Goal: Task Accomplishment & Management: Manage account settings

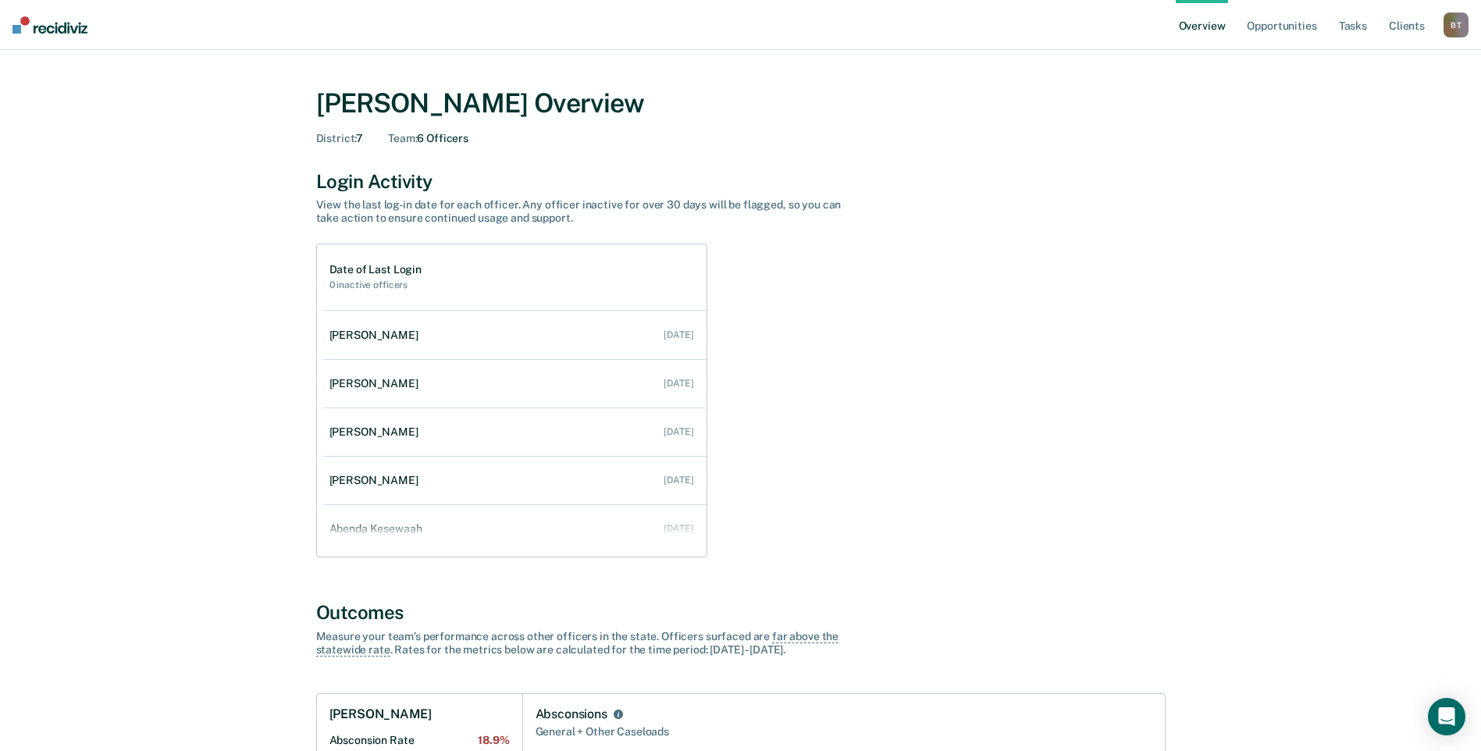
click at [1197, 26] on link "Overview" at bounding box center [1201, 25] width 53 height 50
click at [1396, 27] on link "Client s" at bounding box center [1406, 25] width 42 height 50
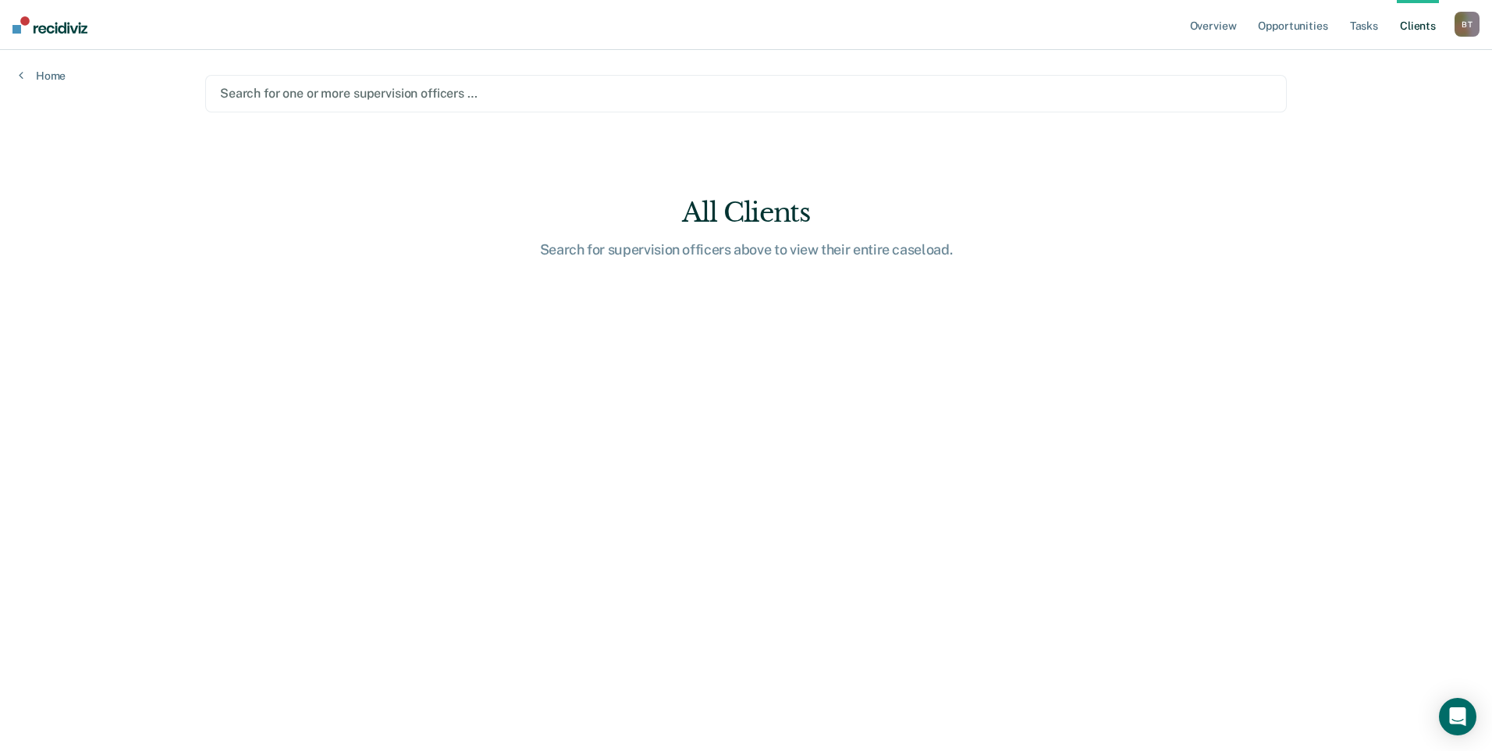
click at [259, 94] on div at bounding box center [746, 93] width 1052 height 18
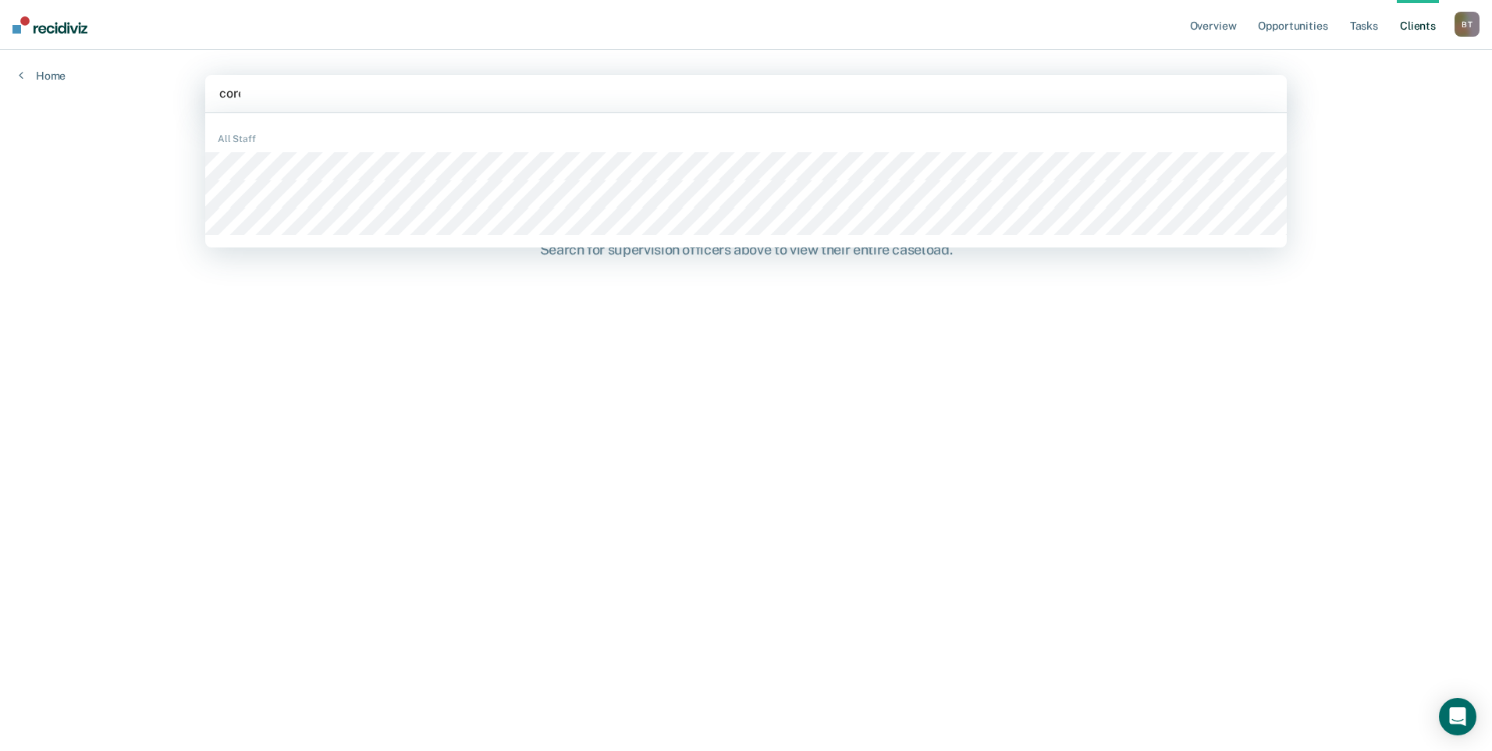
type input "[PERSON_NAME]"
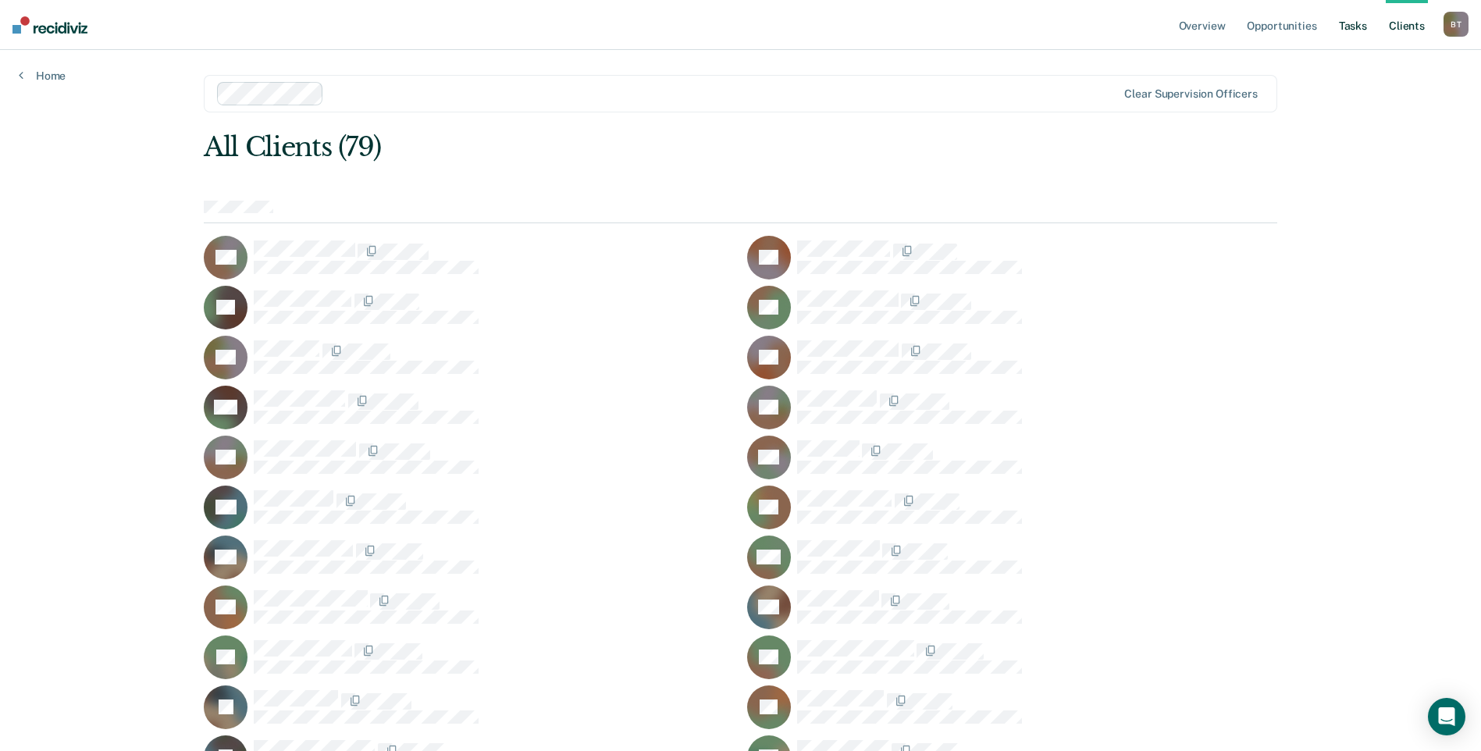
click at [1355, 25] on link "Tasks" at bounding box center [1352, 25] width 34 height 50
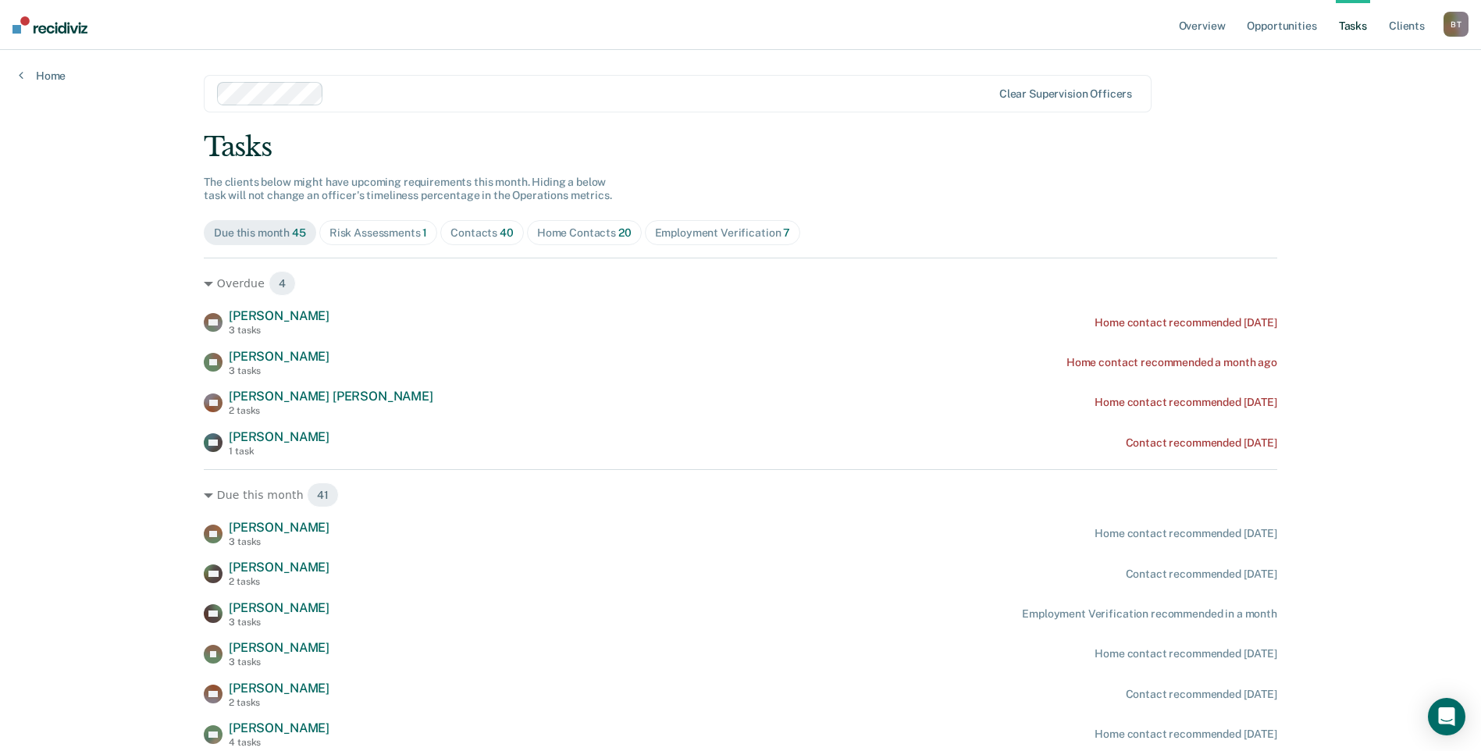
click at [489, 233] on div "Contacts 40" at bounding box center [481, 232] width 63 height 13
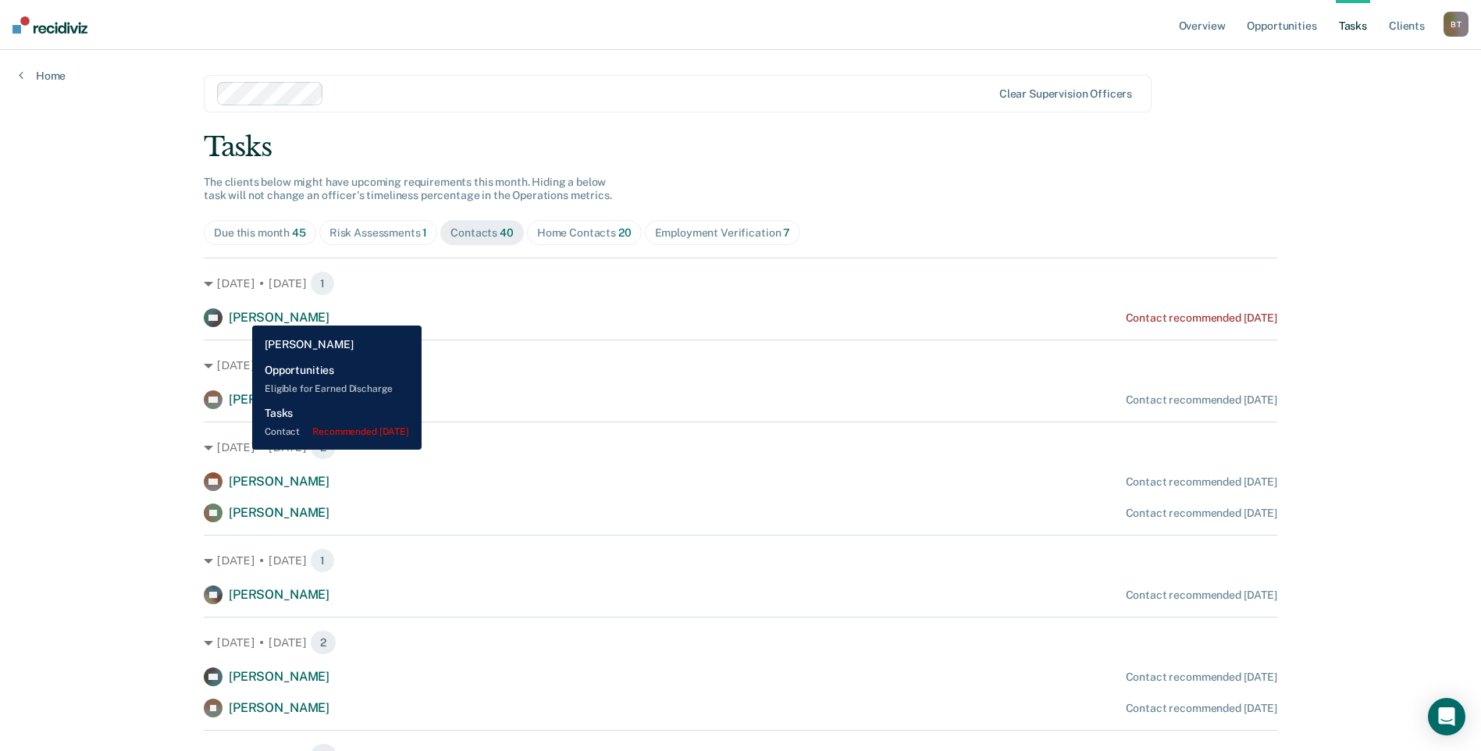
click at [262, 312] on span "[PERSON_NAME]" at bounding box center [279, 317] width 101 height 15
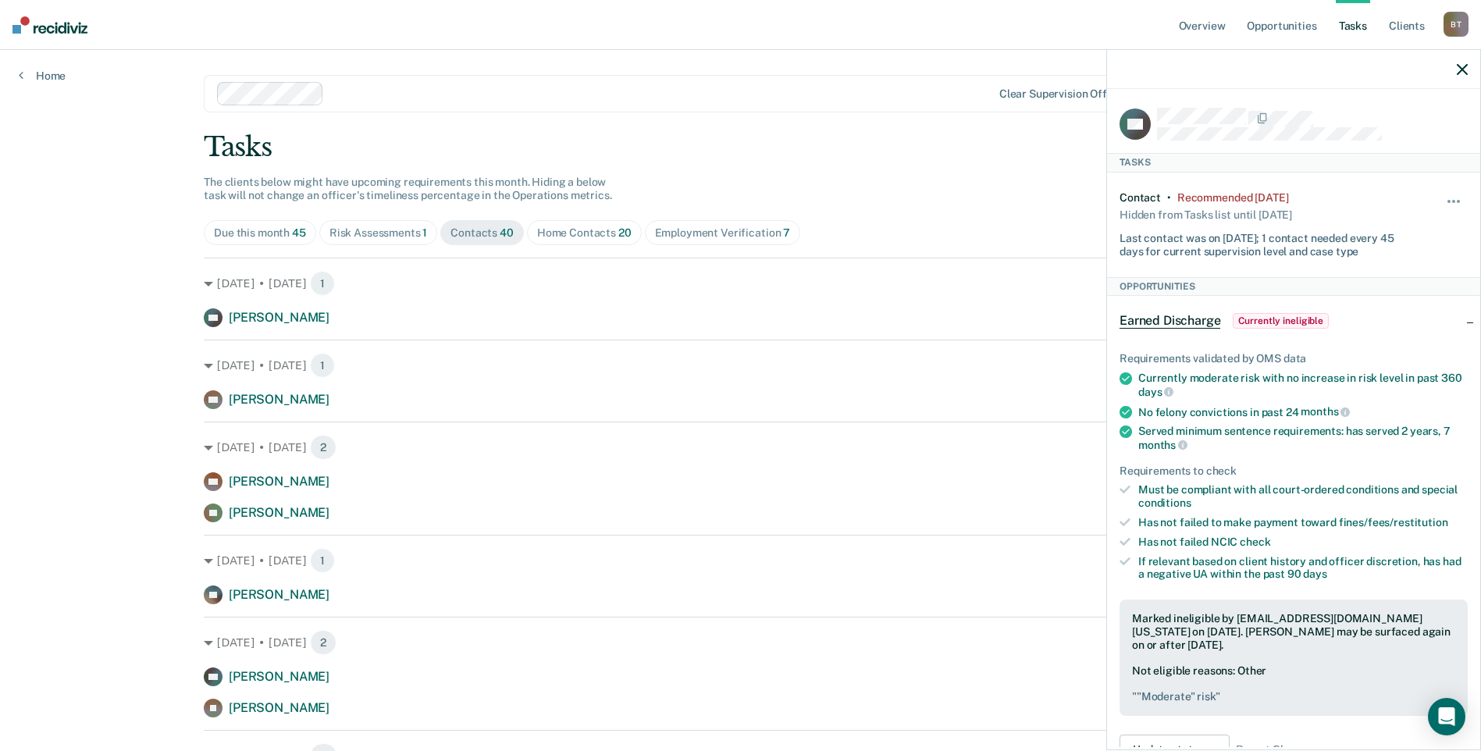
click at [368, 236] on div "Risk Assessments 1" at bounding box center [378, 232] width 98 height 13
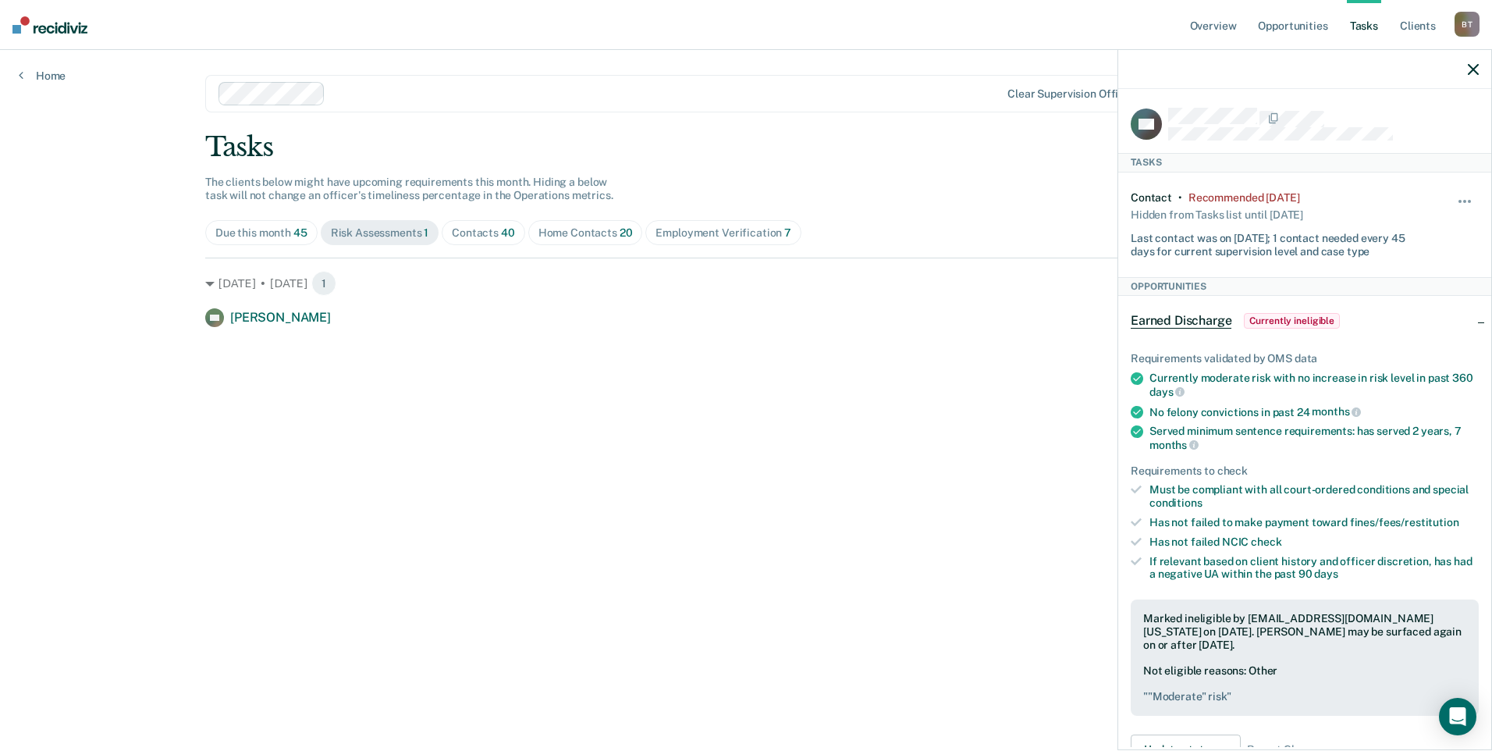
click at [601, 231] on div "Home Contacts 20" at bounding box center [586, 232] width 94 height 13
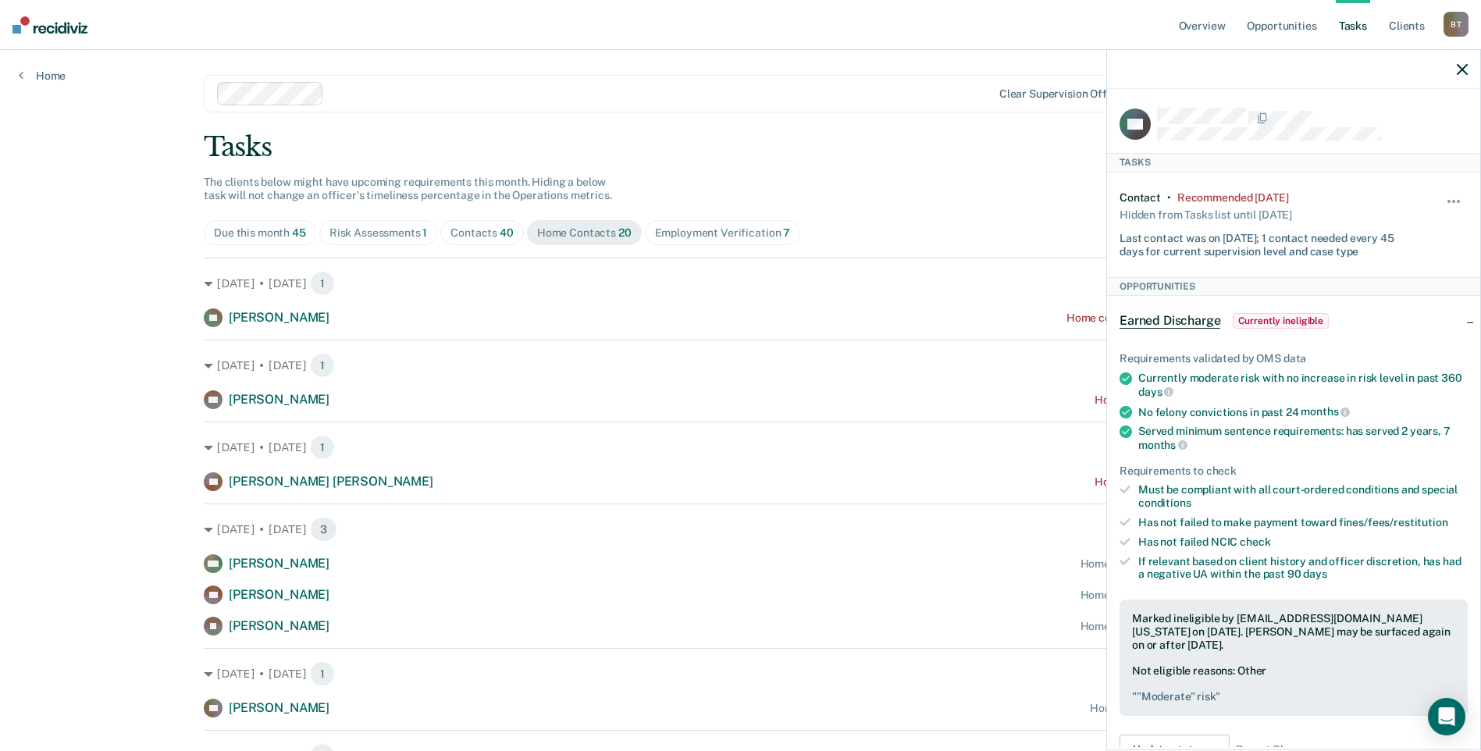
click at [1463, 69] on icon "button" at bounding box center [1461, 69] width 11 height 11
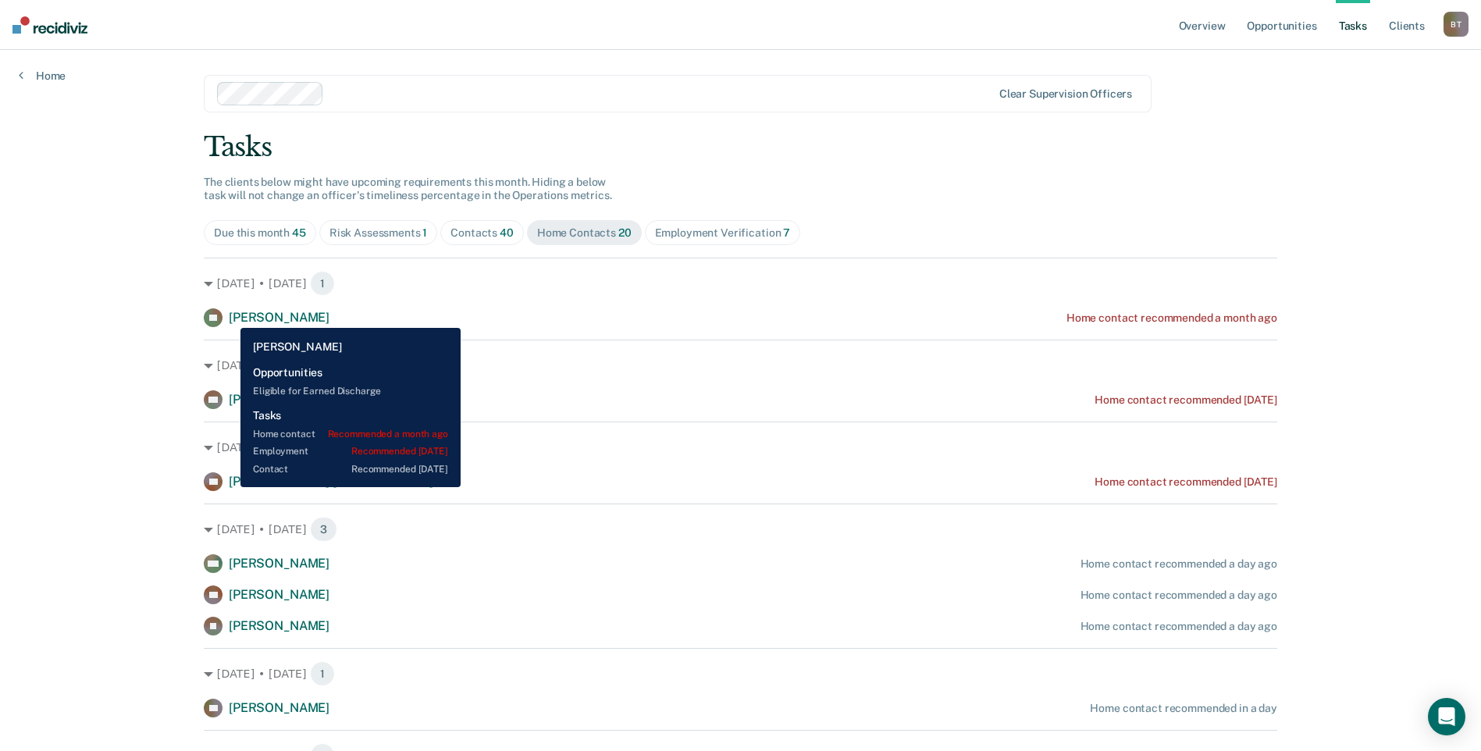
click at [243, 319] on span "[PERSON_NAME]" at bounding box center [279, 317] width 101 height 15
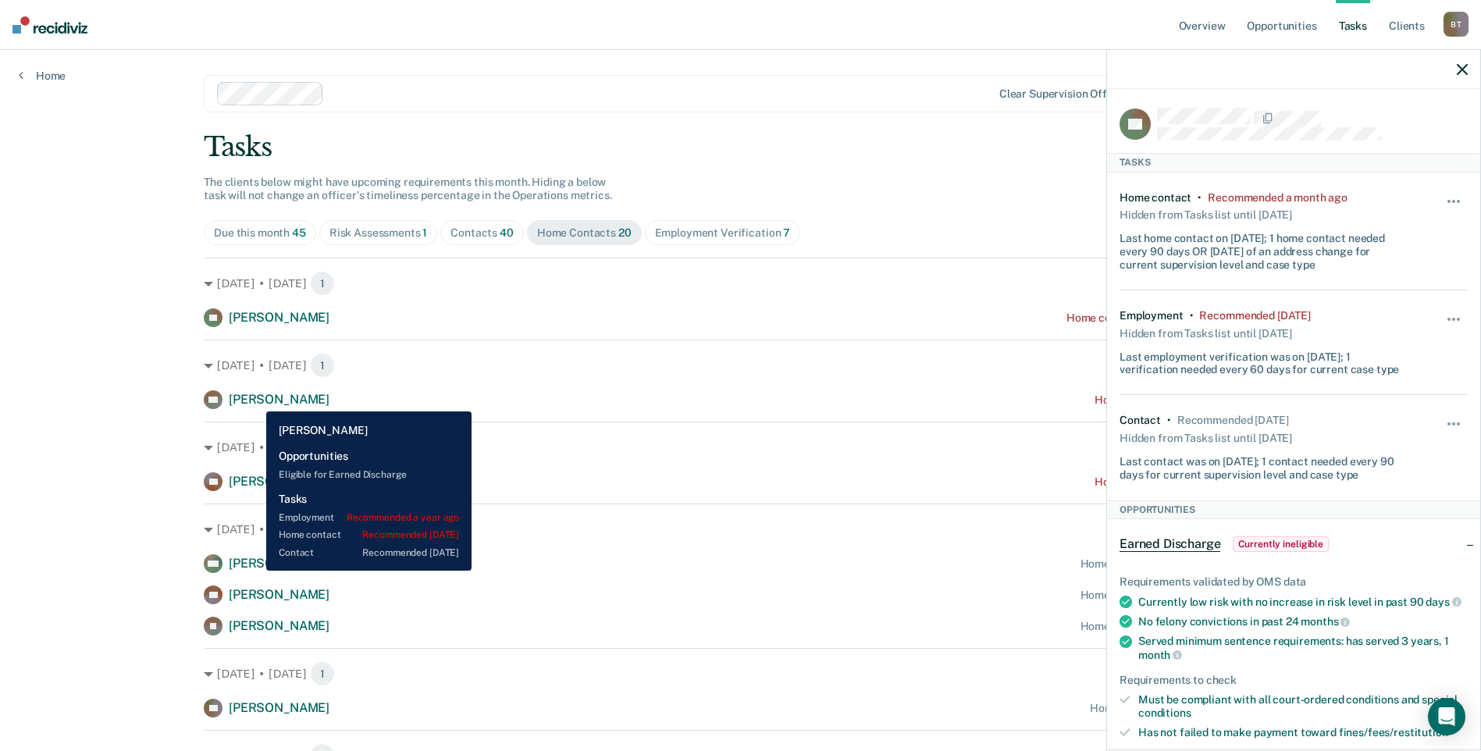
click at [254, 400] on span "[PERSON_NAME]" at bounding box center [279, 399] width 101 height 15
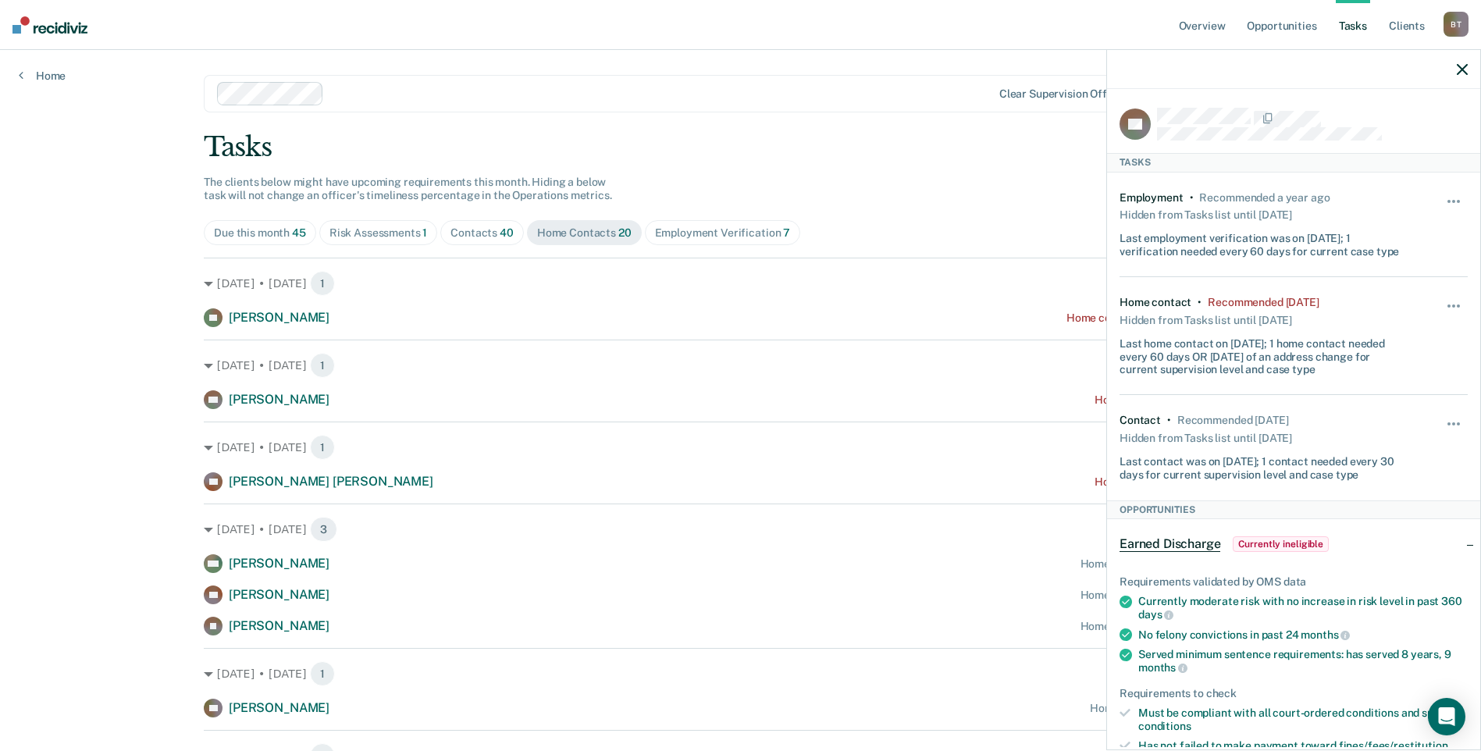
click at [482, 235] on div "Contacts 40" at bounding box center [481, 232] width 63 height 13
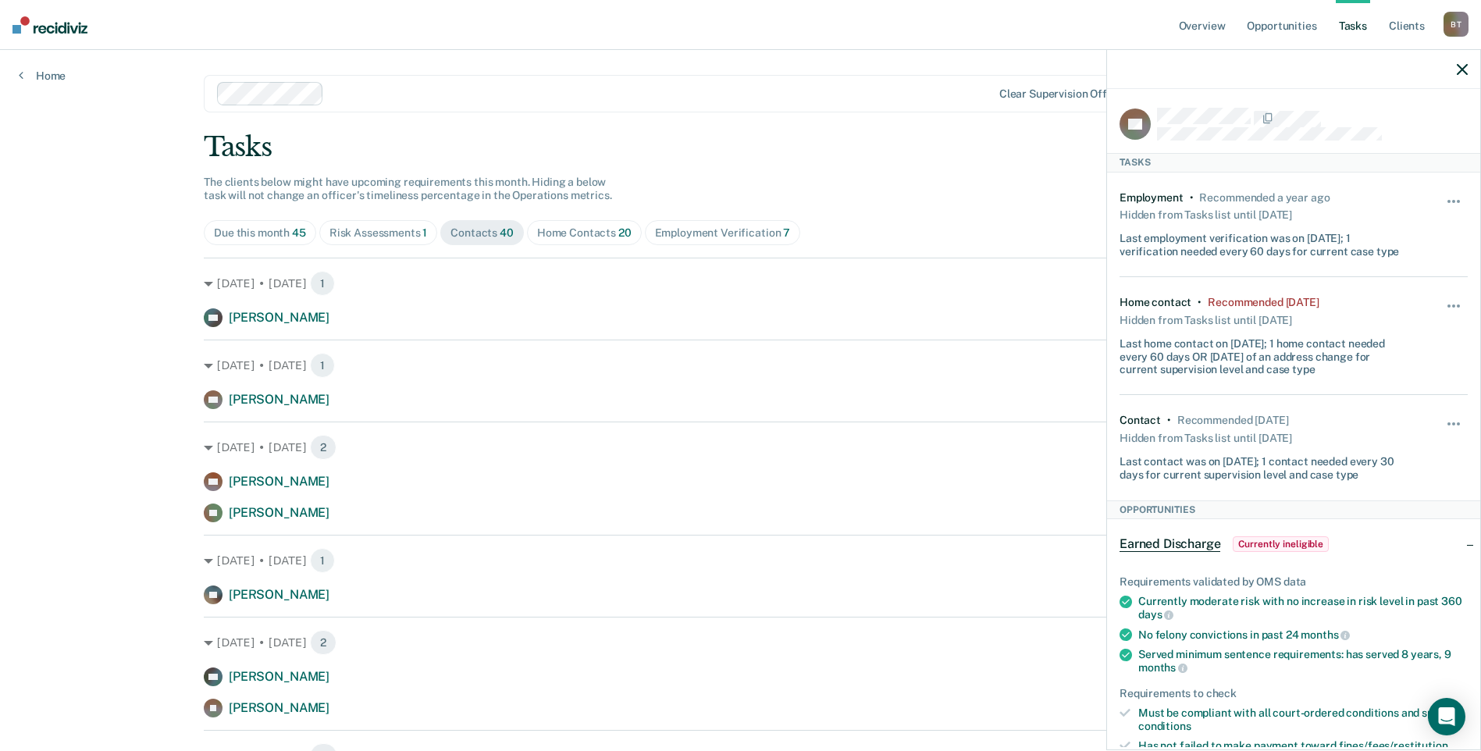
click at [1459, 65] on icon "button" at bounding box center [1461, 69] width 11 height 11
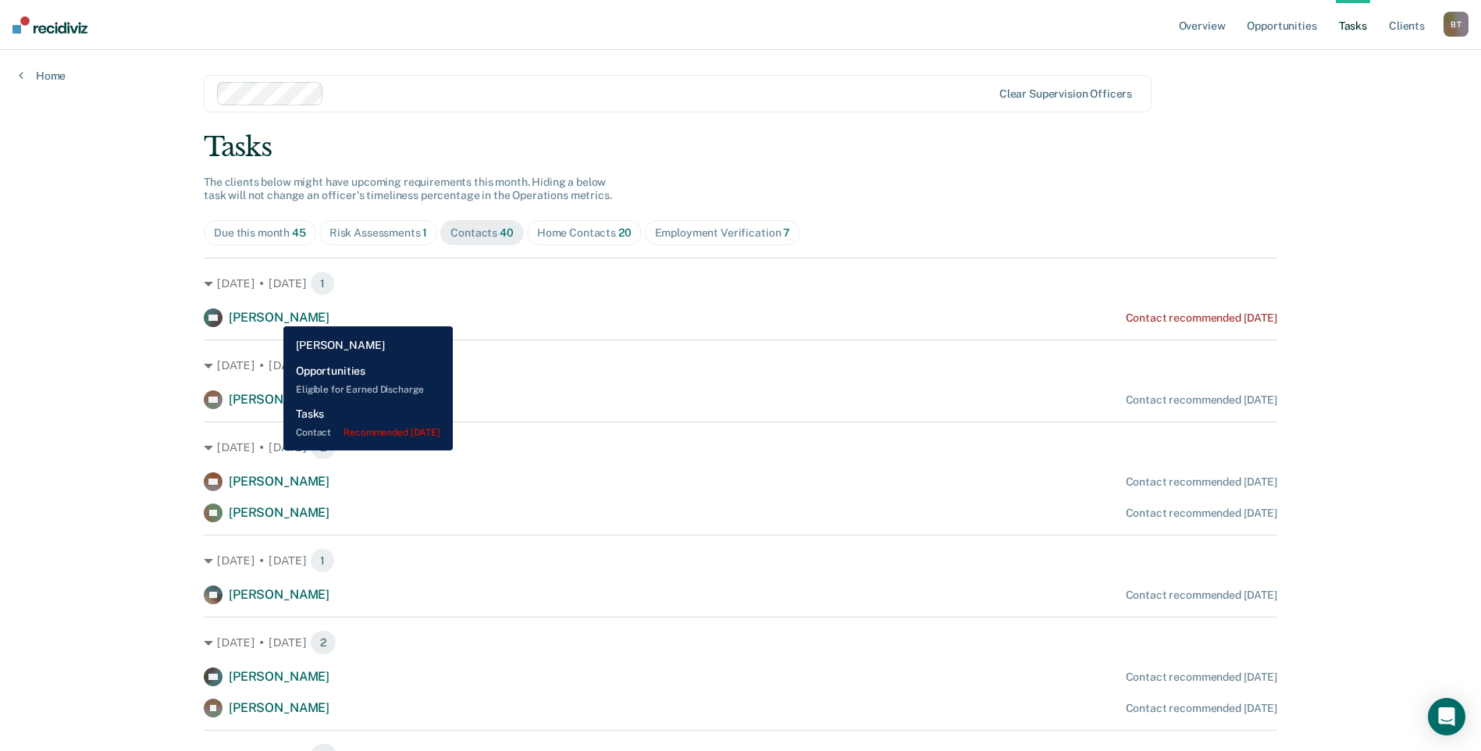
drag, startPoint x: 272, startPoint y: 315, endPoint x: 290, endPoint y: 306, distance: 20.6
click at [272, 315] on span "[PERSON_NAME]" at bounding box center [279, 317] width 101 height 15
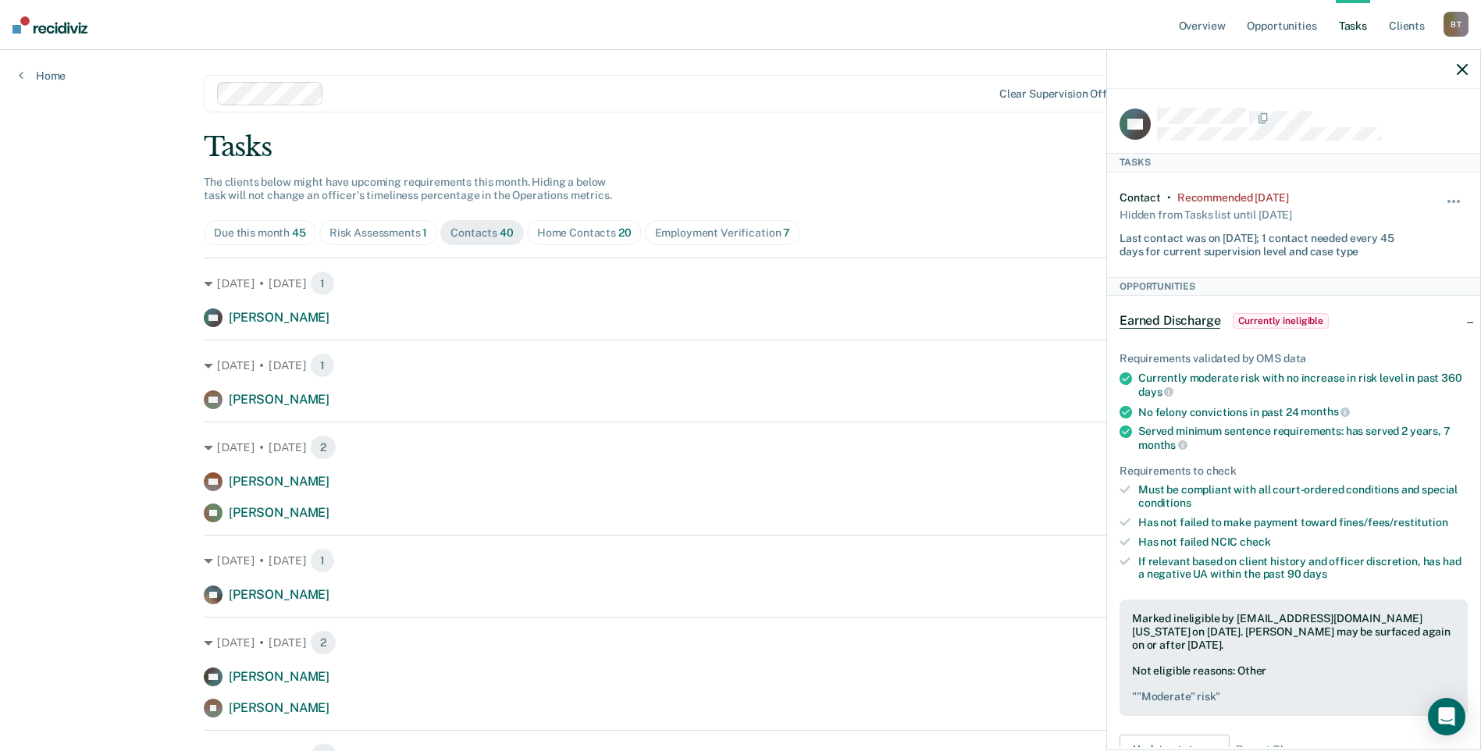
click at [560, 232] on div "Home Contacts 20" at bounding box center [584, 232] width 94 height 13
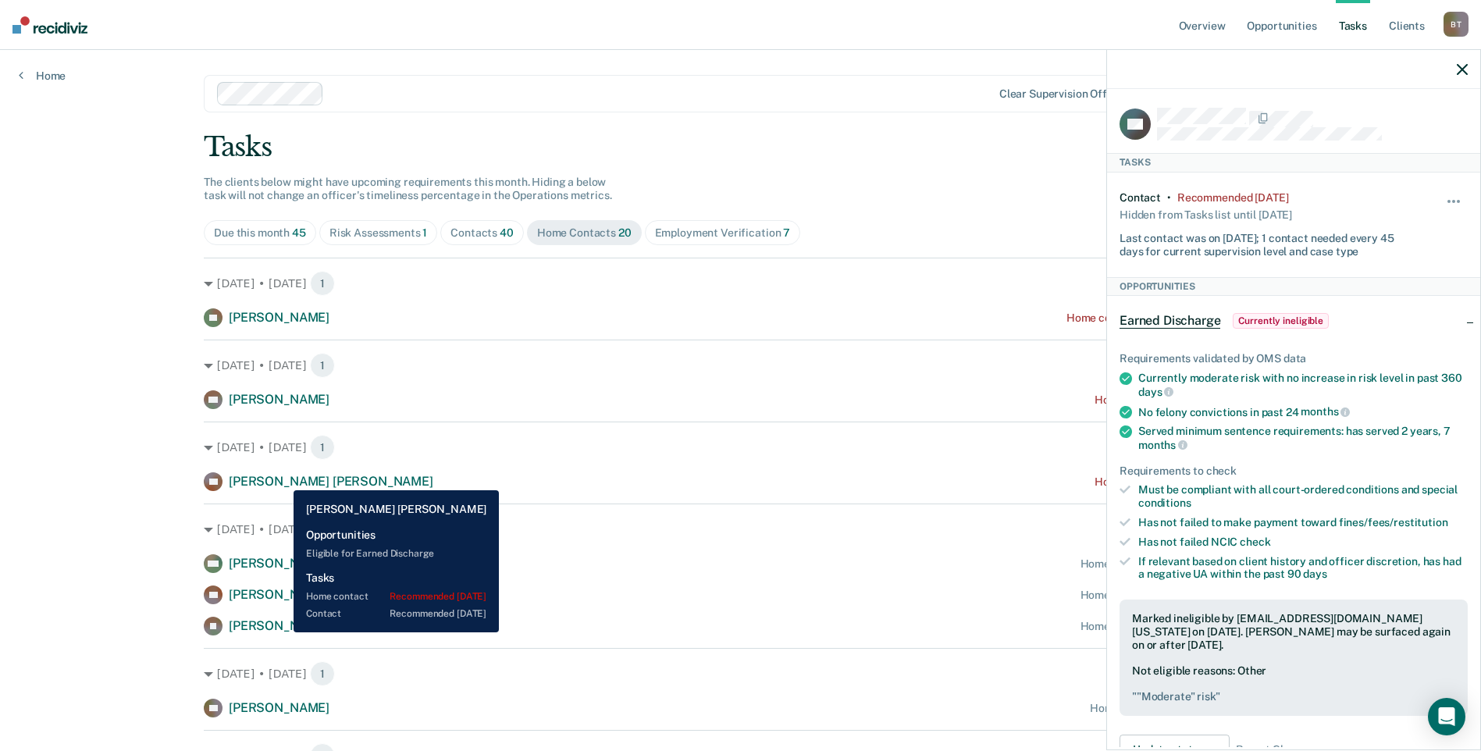
click at [282, 478] on span "[PERSON_NAME] [PERSON_NAME]" at bounding box center [331, 481] width 204 height 15
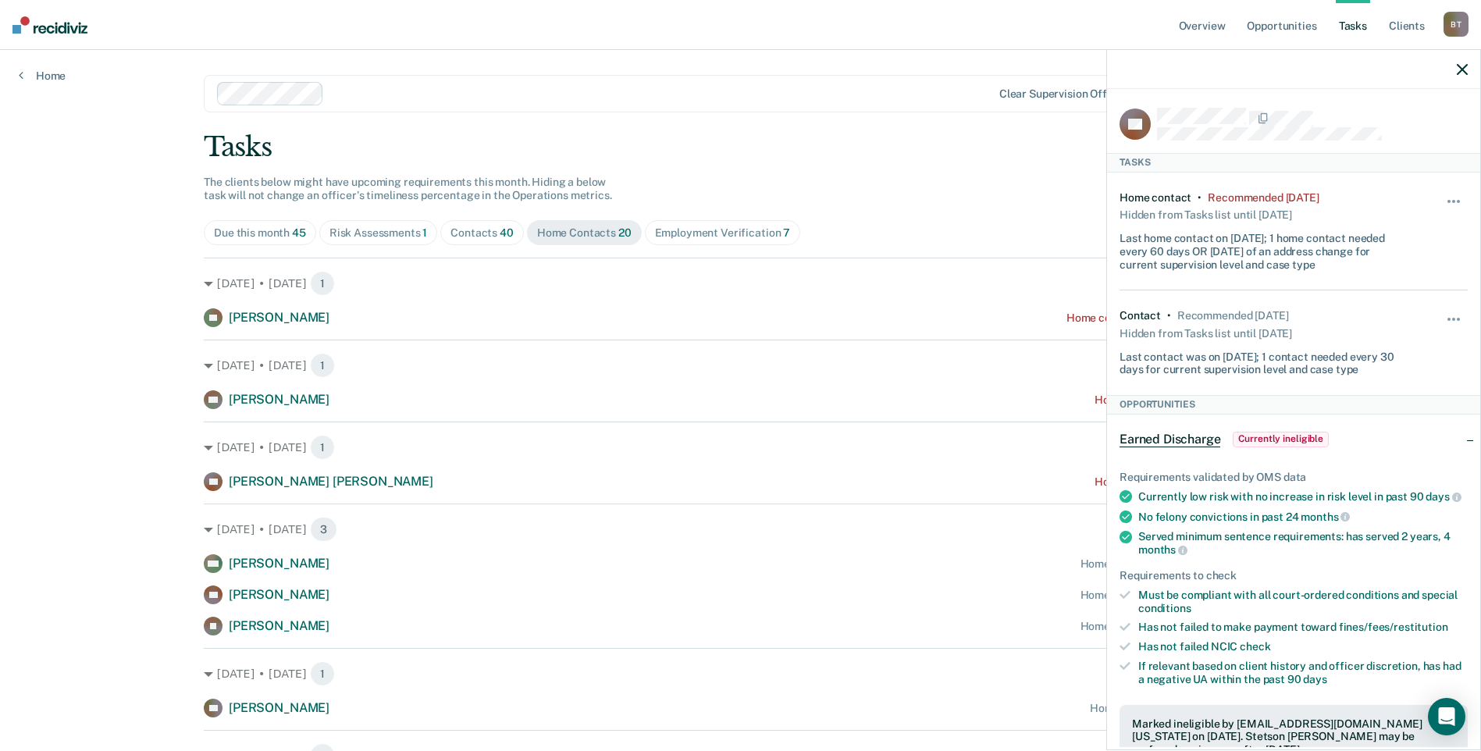
click at [1465, 69] on icon "button" at bounding box center [1461, 69] width 11 height 11
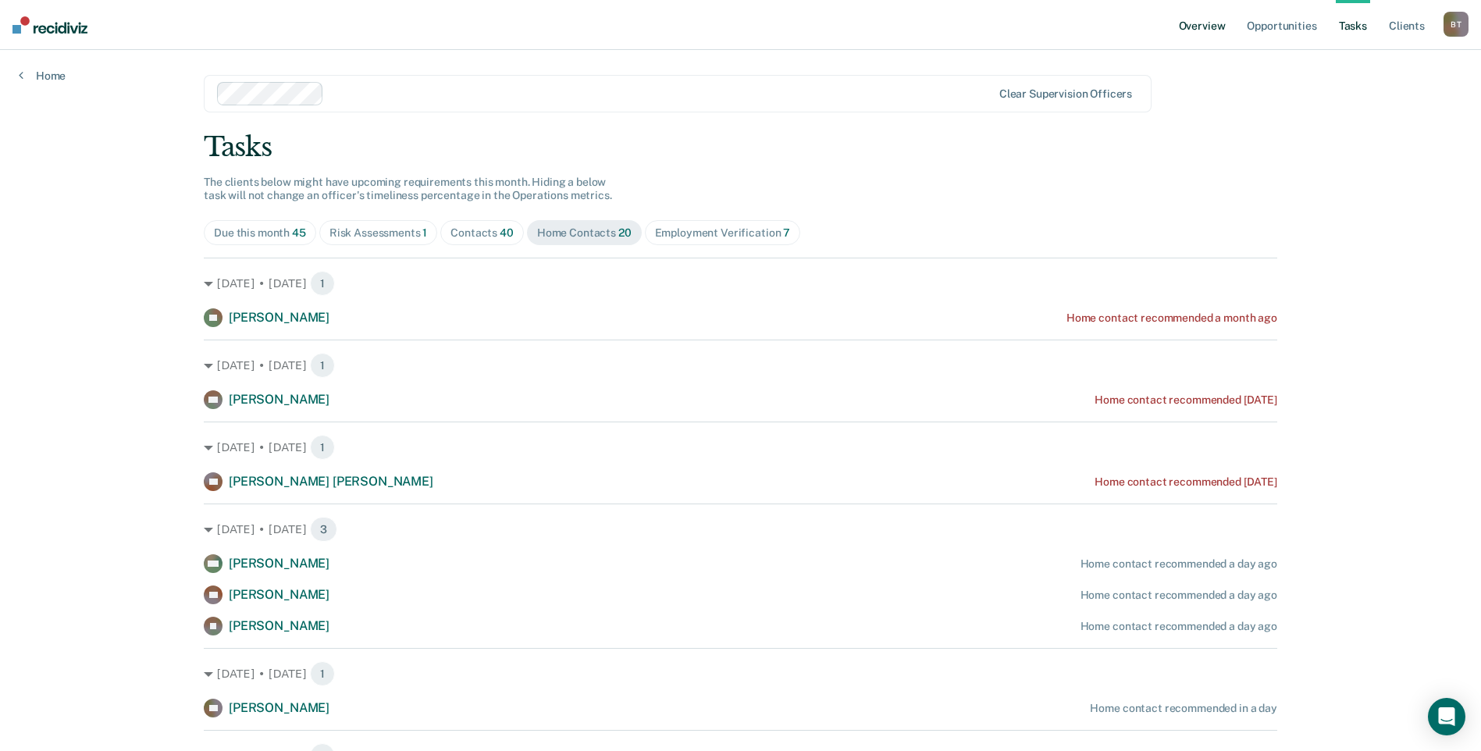
click at [1208, 25] on link "Overview" at bounding box center [1201, 25] width 53 height 50
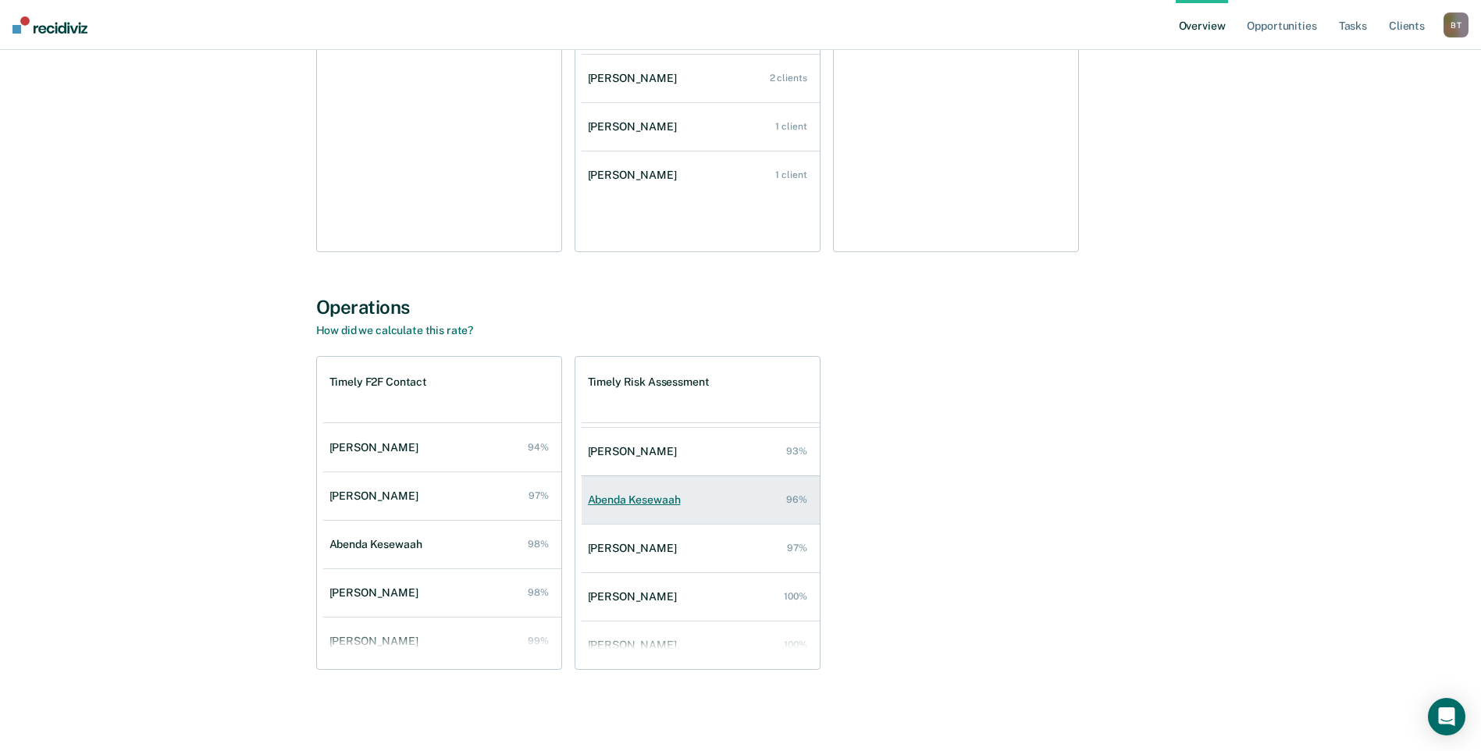
scroll to position [63, 0]
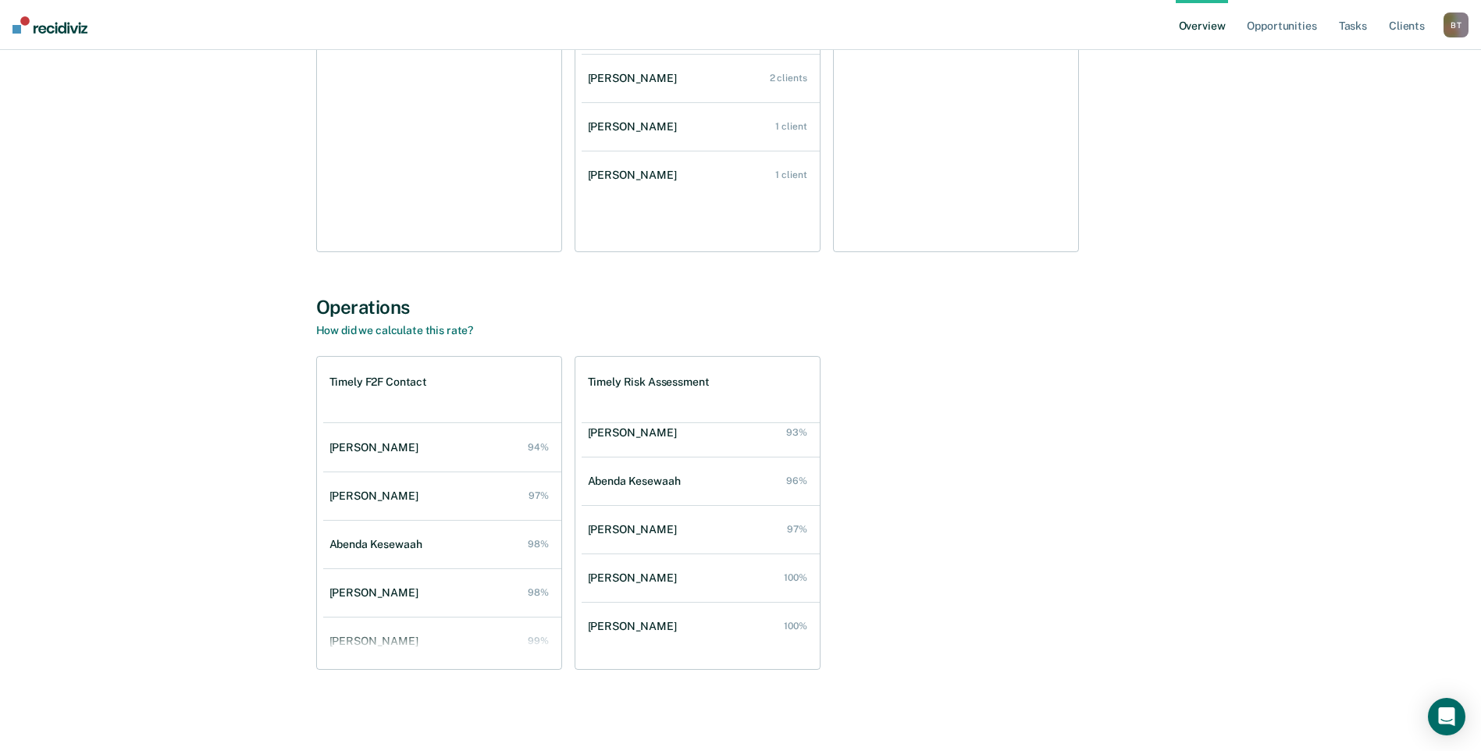
click at [1455, 25] on div "B T" at bounding box center [1455, 24] width 25 height 25
click at [1386, 102] on link "Go to Operations" at bounding box center [1393, 100] width 126 height 13
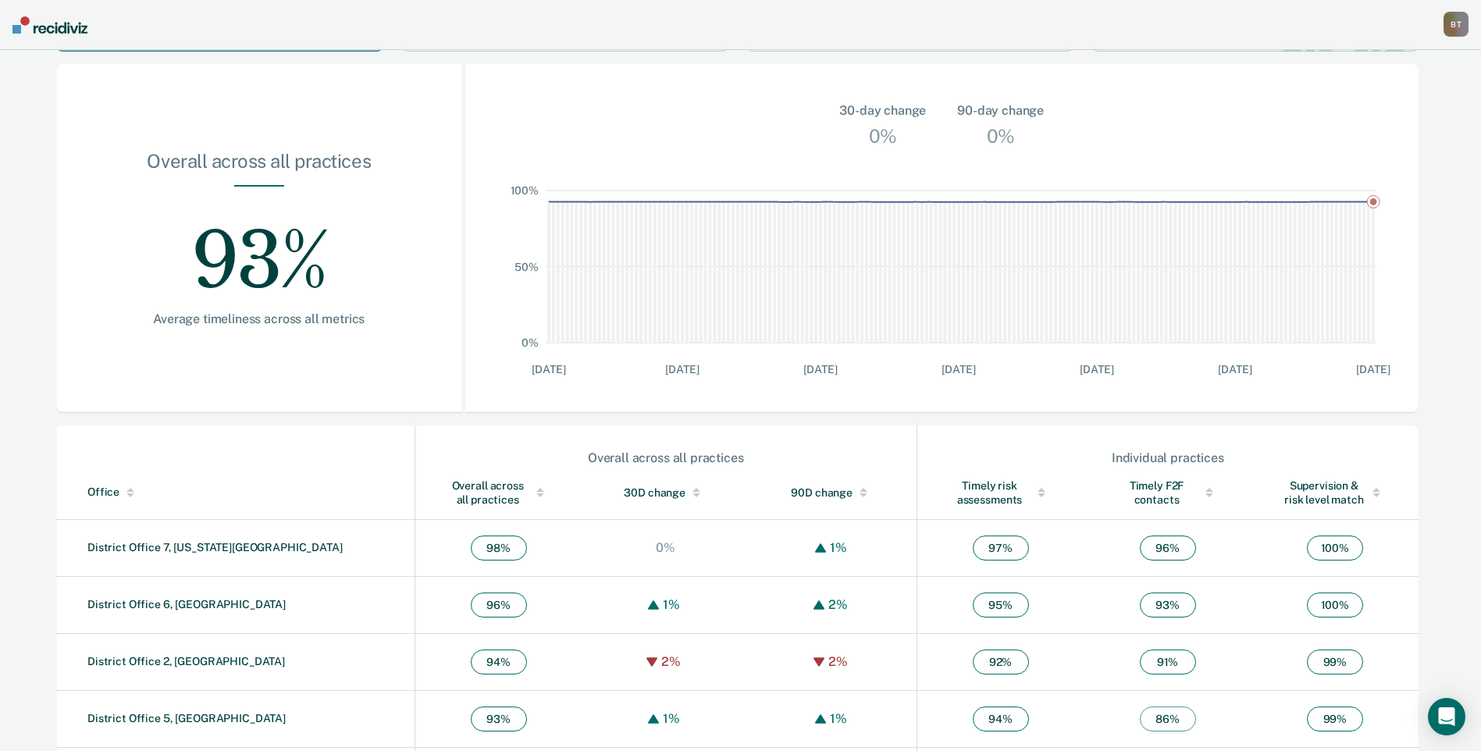
scroll to position [234, 0]
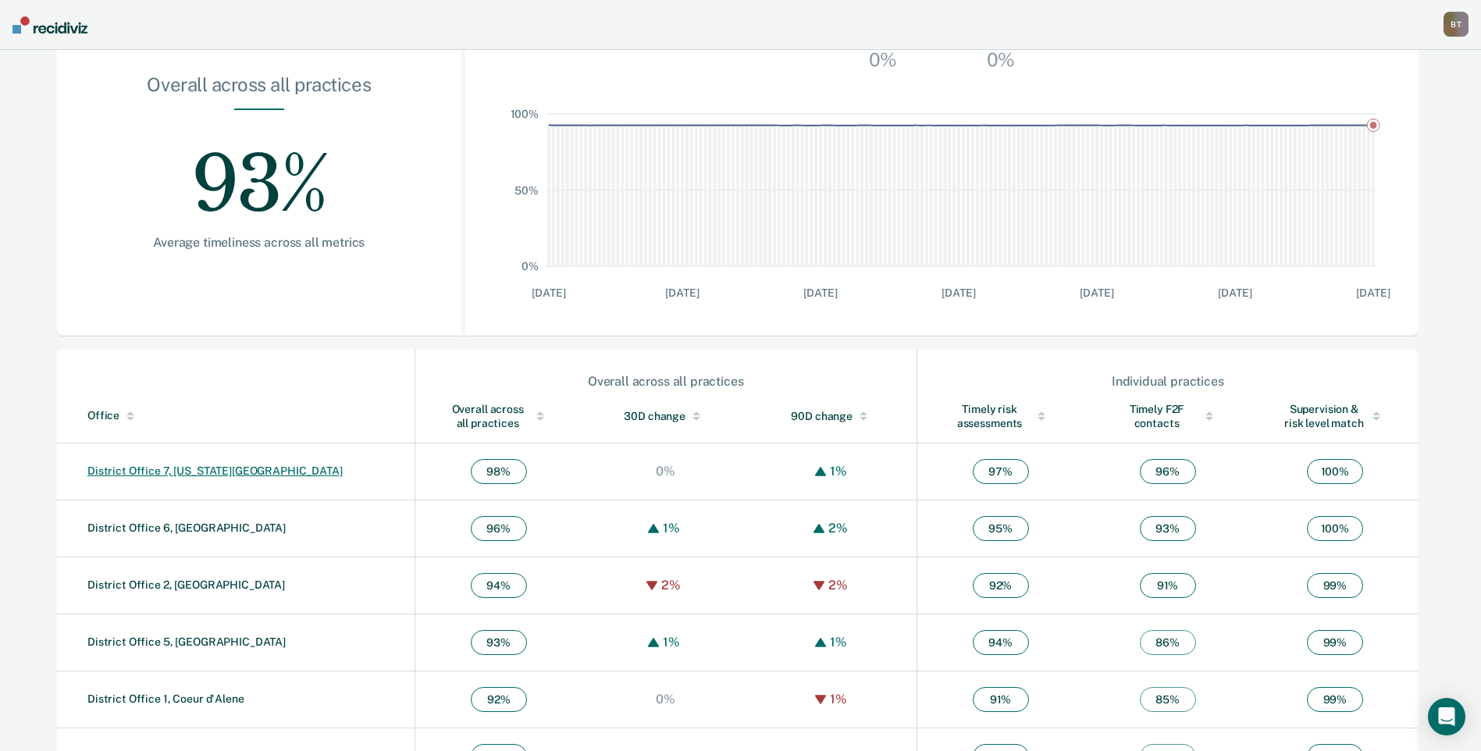
click at [173, 471] on link "District Office 7, [US_STATE][GEOGRAPHIC_DATA]" at bounding box center [214, 470] width 255 height 12
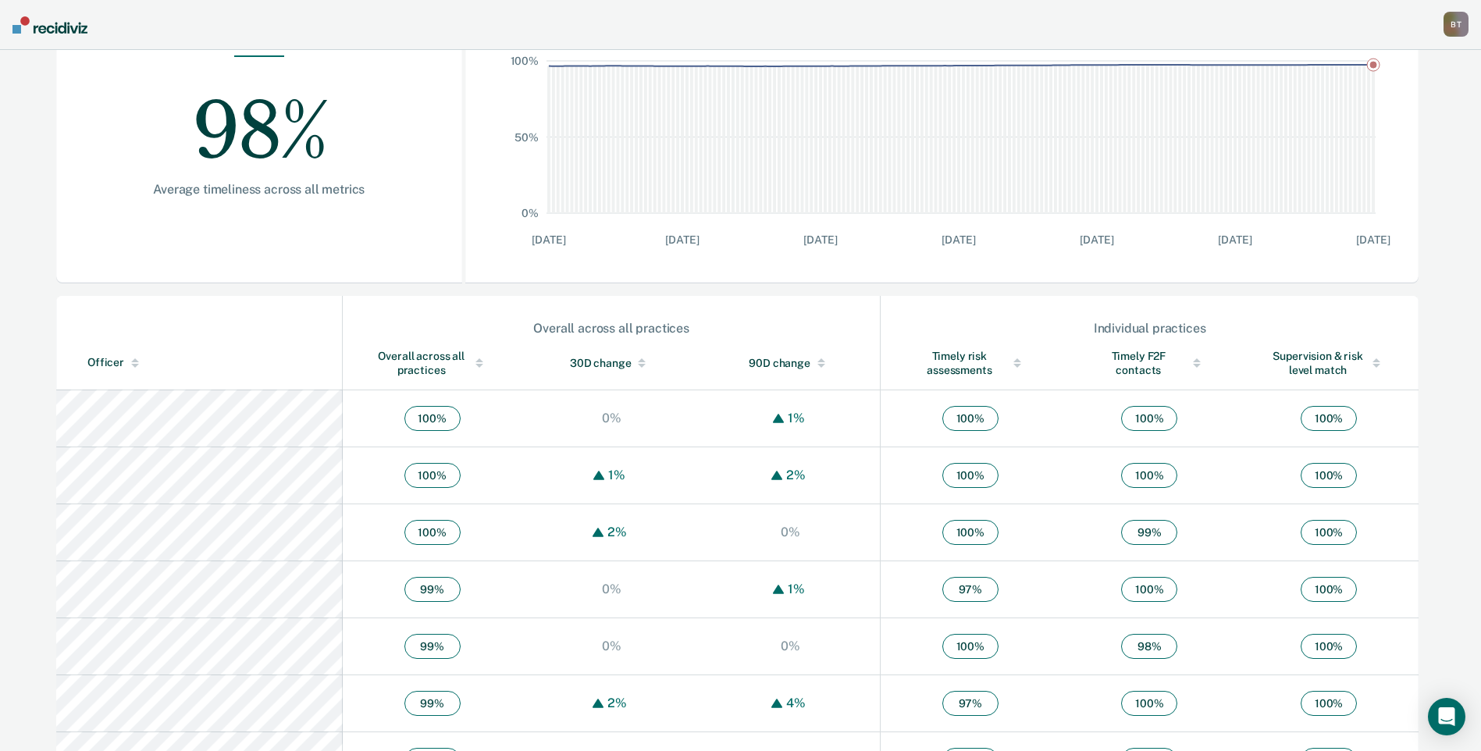
scroll to position [1, 0]
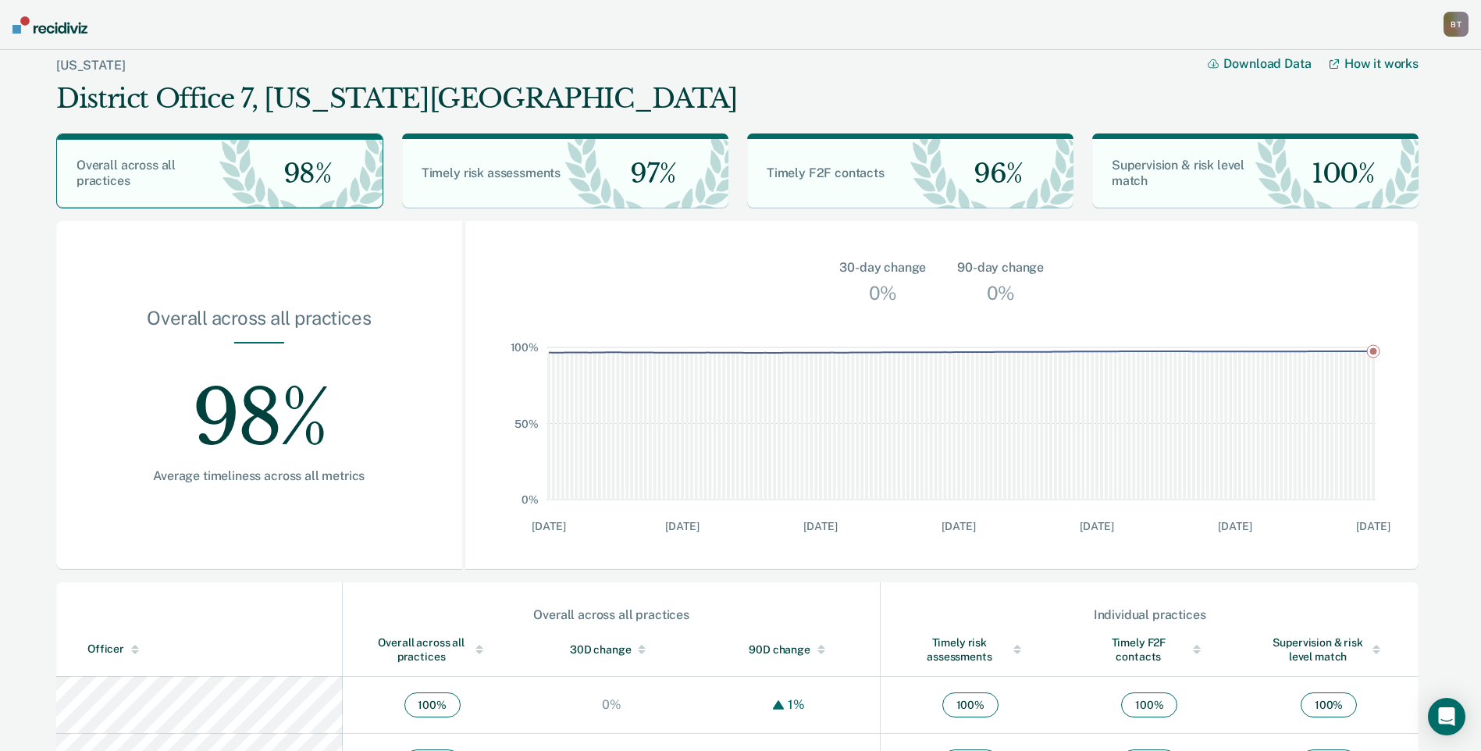
click at [1452, 20] on div "B T" at bounding box center [1455, 24] width 25 height 25
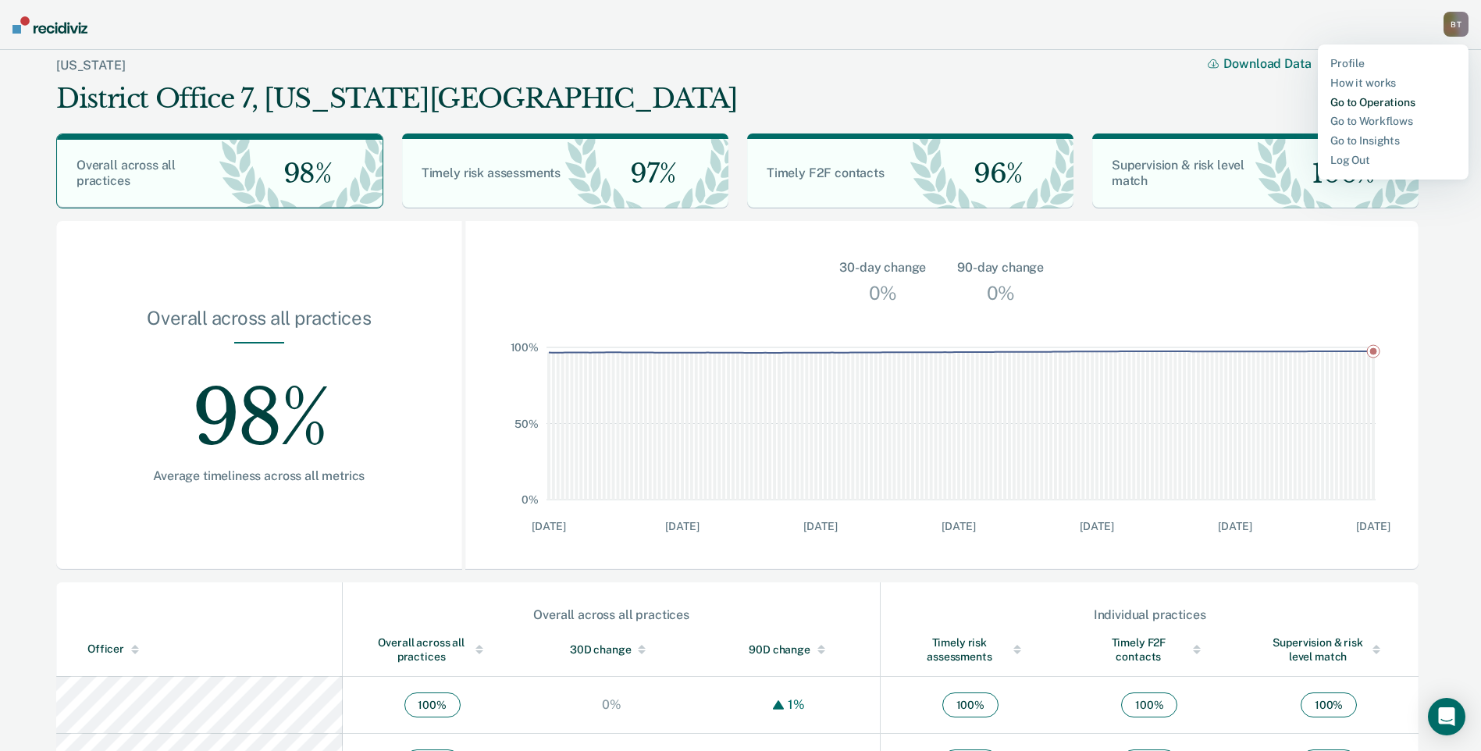
click at [1364, 102] on link "Go to Operations" at bounding box center [1393, 102] width 126 height 13
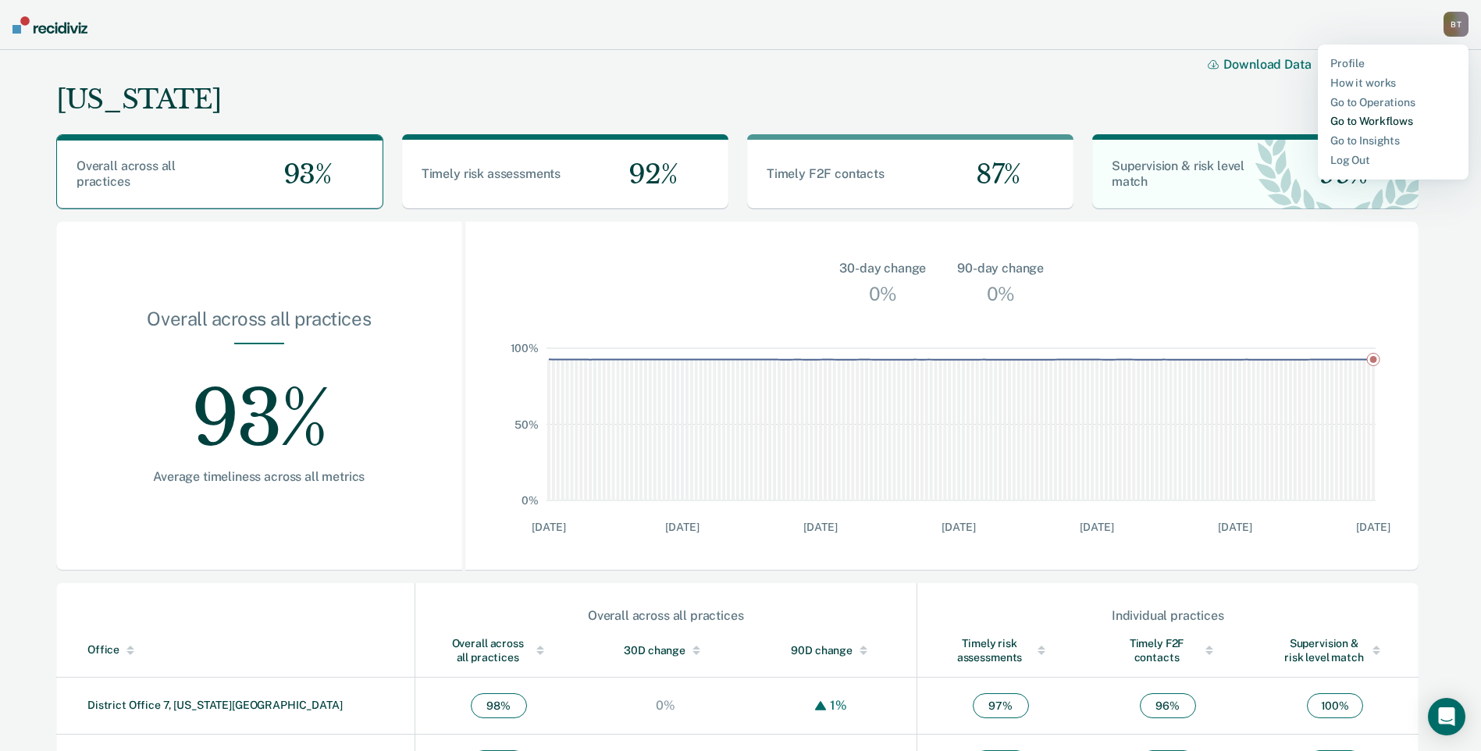
click at [1372, 118] on link "Go to Workflows" at bounding box center [1393, 121] width 126 height 13
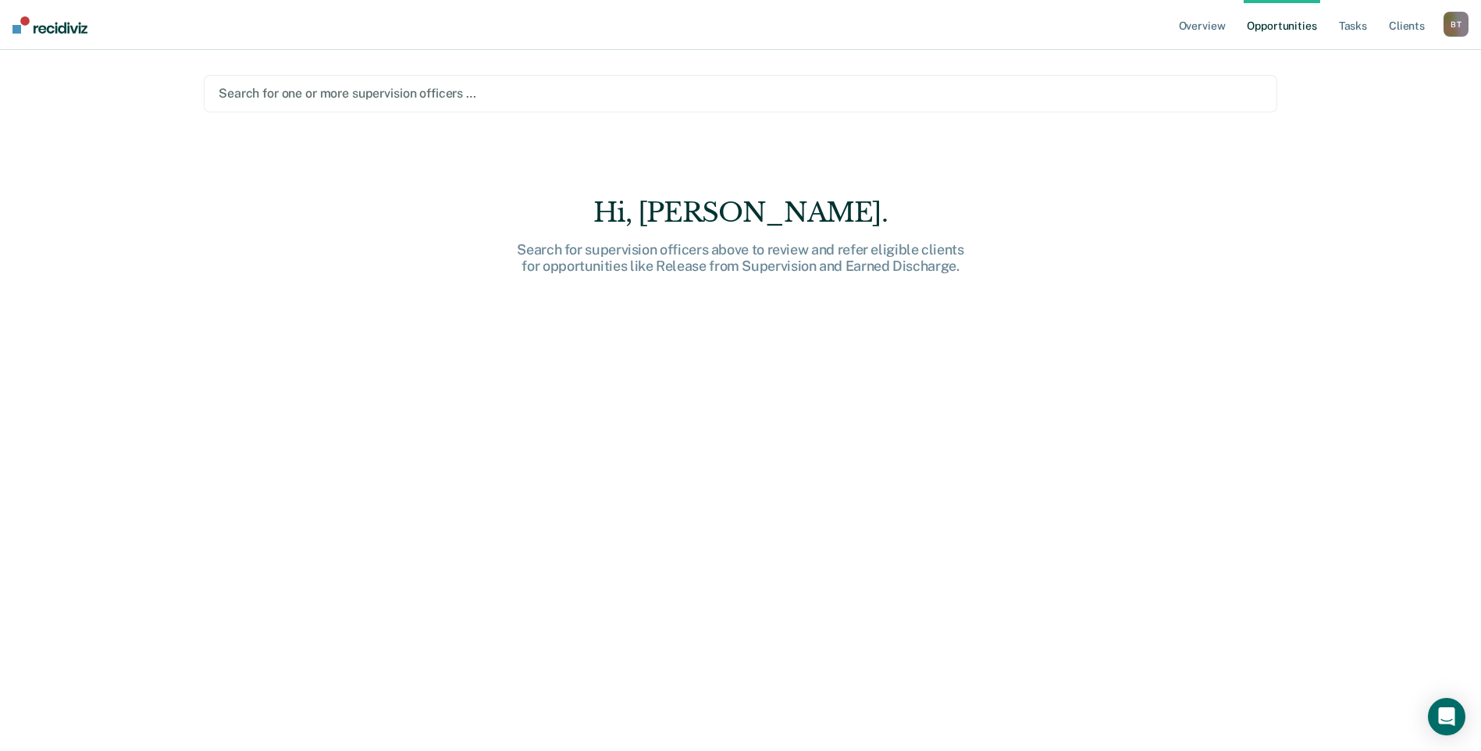
click at [325, 94] on div at bounding box center [740, 93] width 1043 height 18
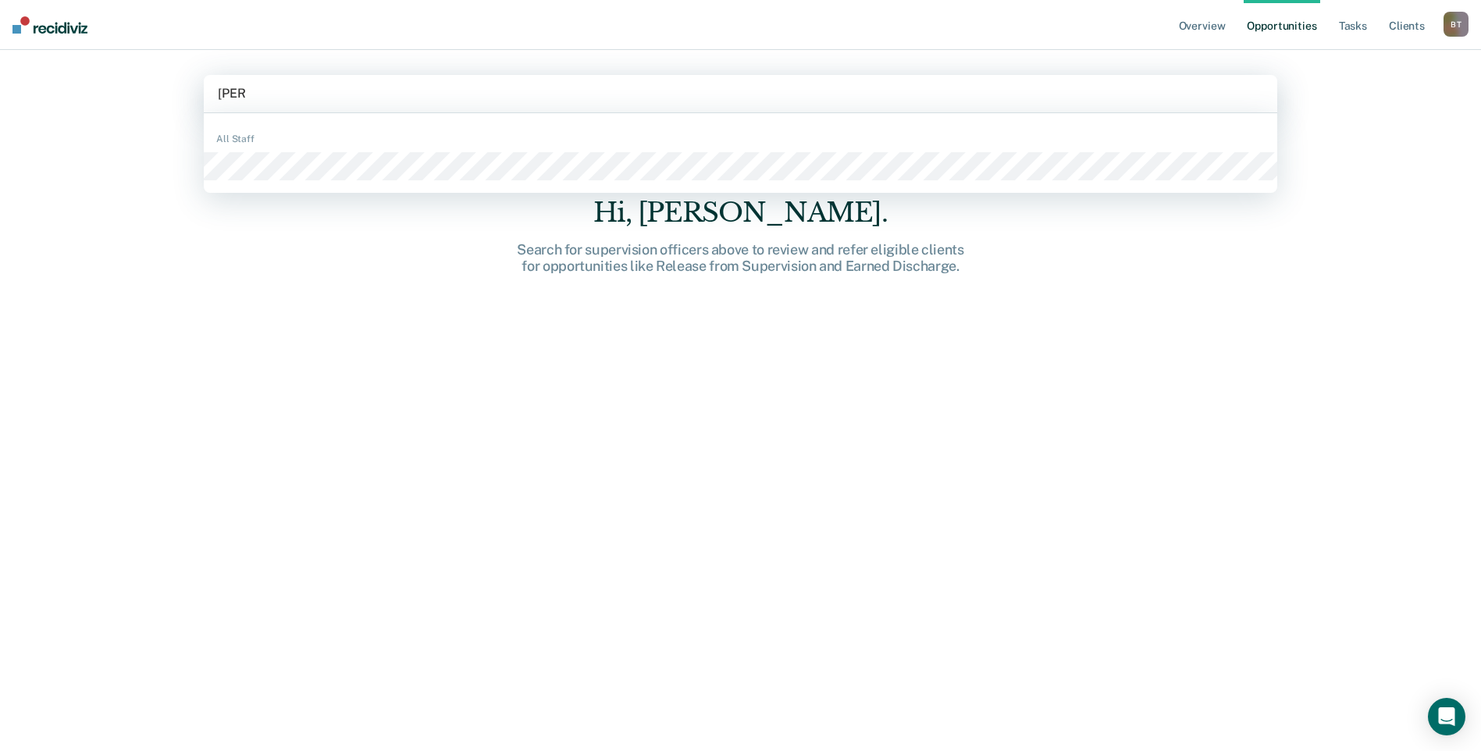
type input "hunter"
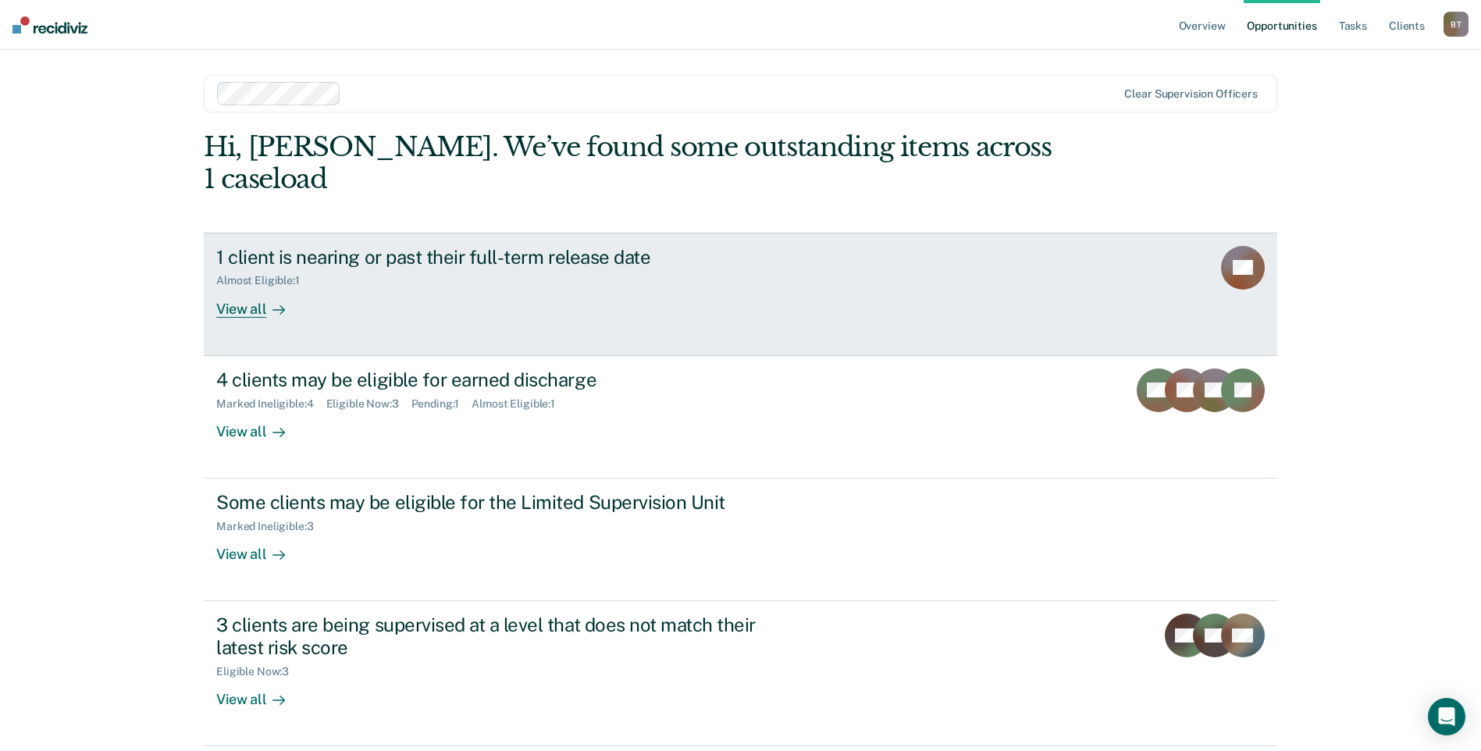
click at [236, 287] on div "View all" at bounding box center [259, 302] width 87 height 30
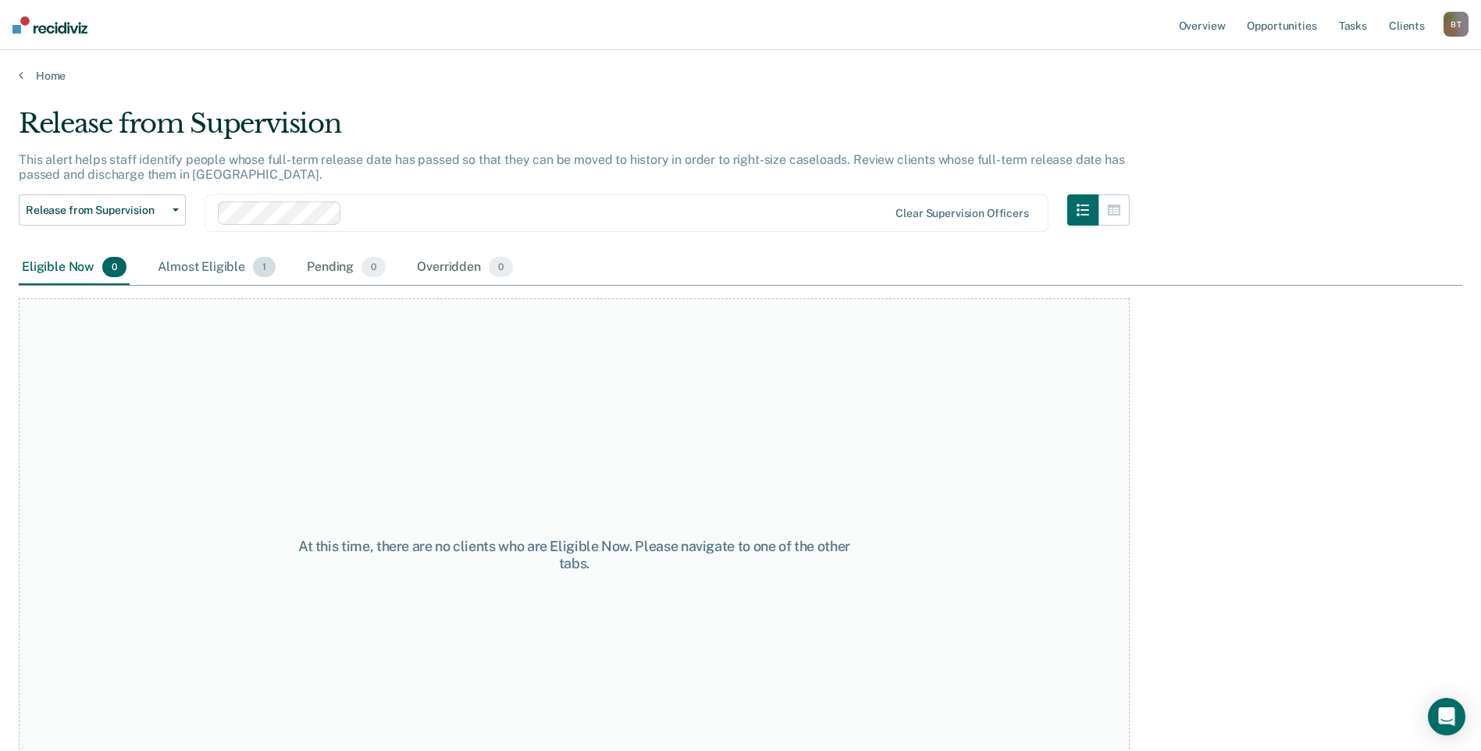
click at [208, 267] on div "Almost Eligible 1" at bounding box center [217, 268] width 124 height 34
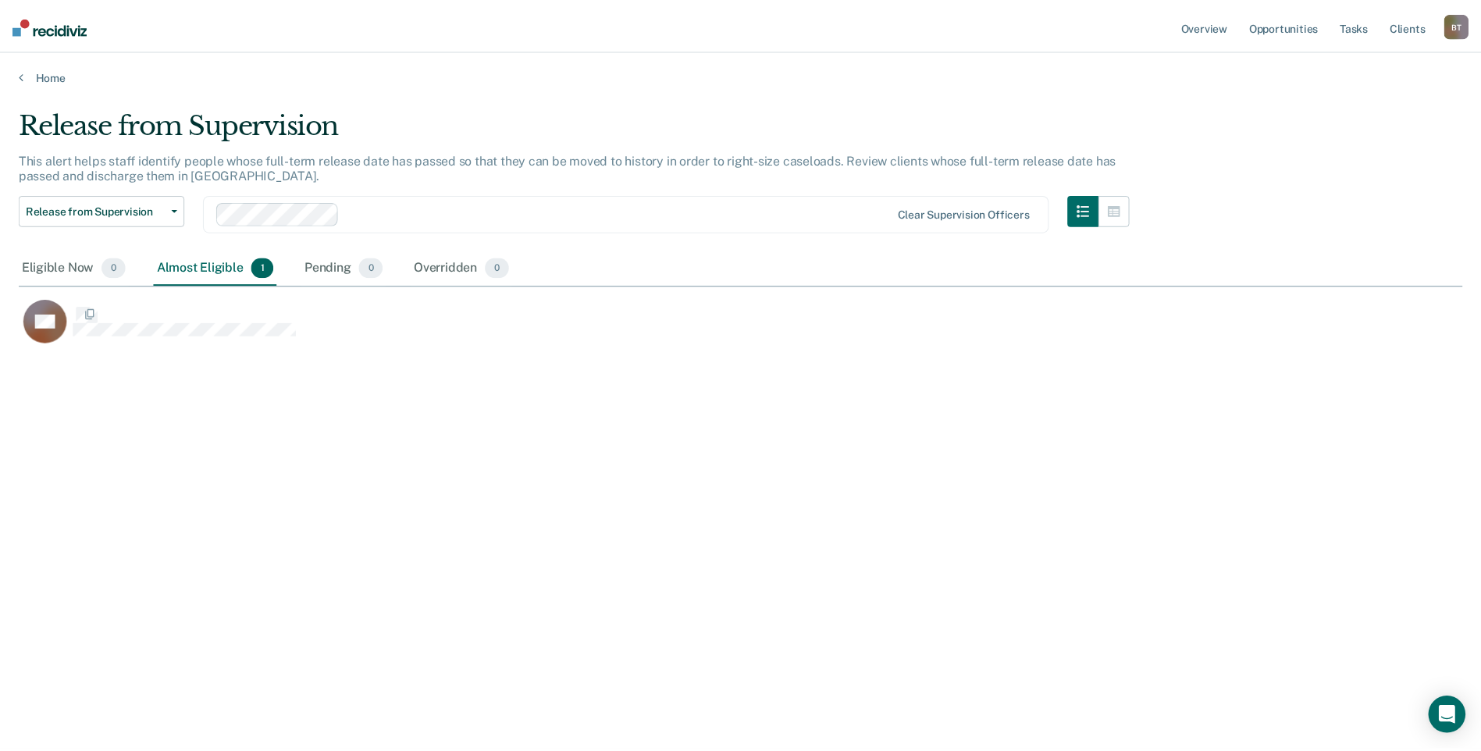
scroll to position [514, 1443]
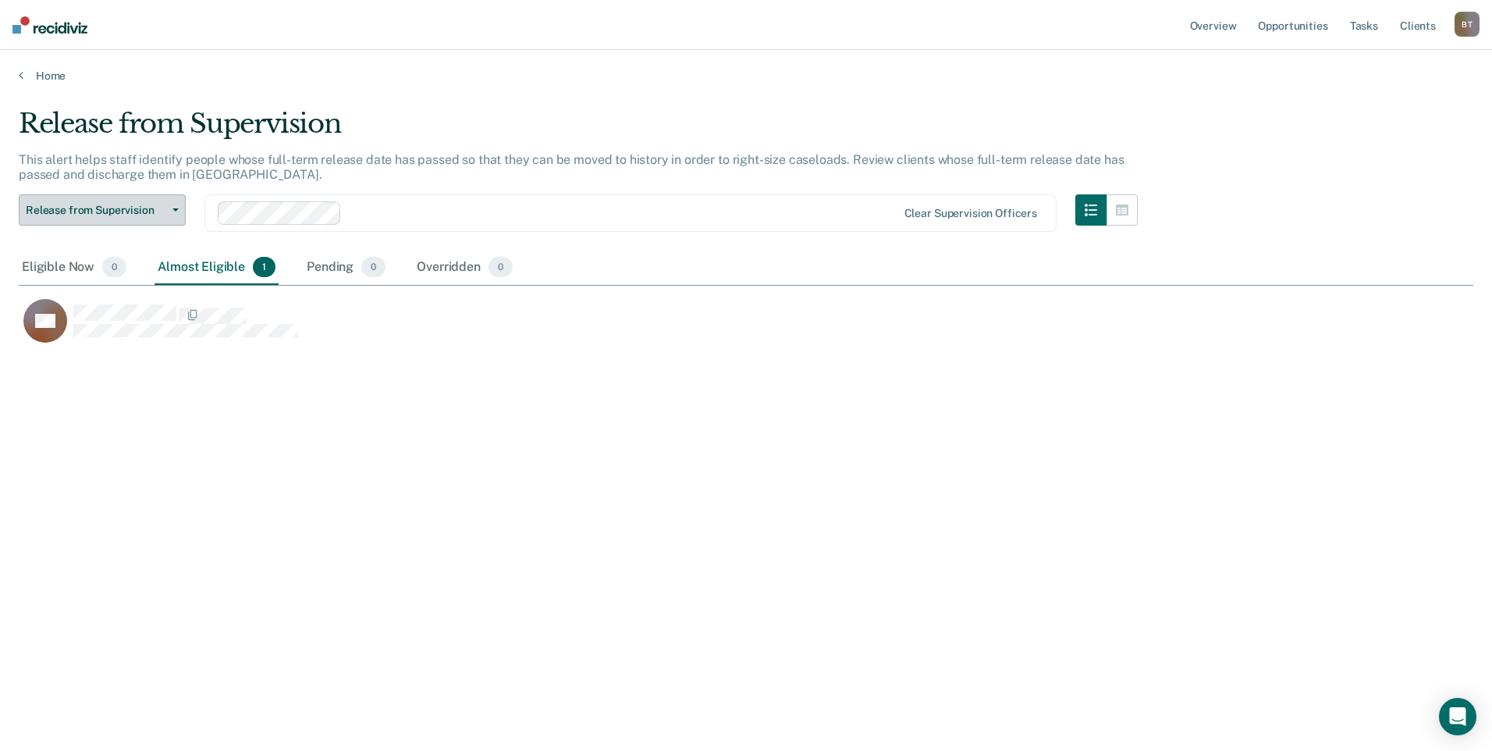
click at [100, 208] on span "Release from Supervision" at bounding box center [96, 210] width 140 height 13
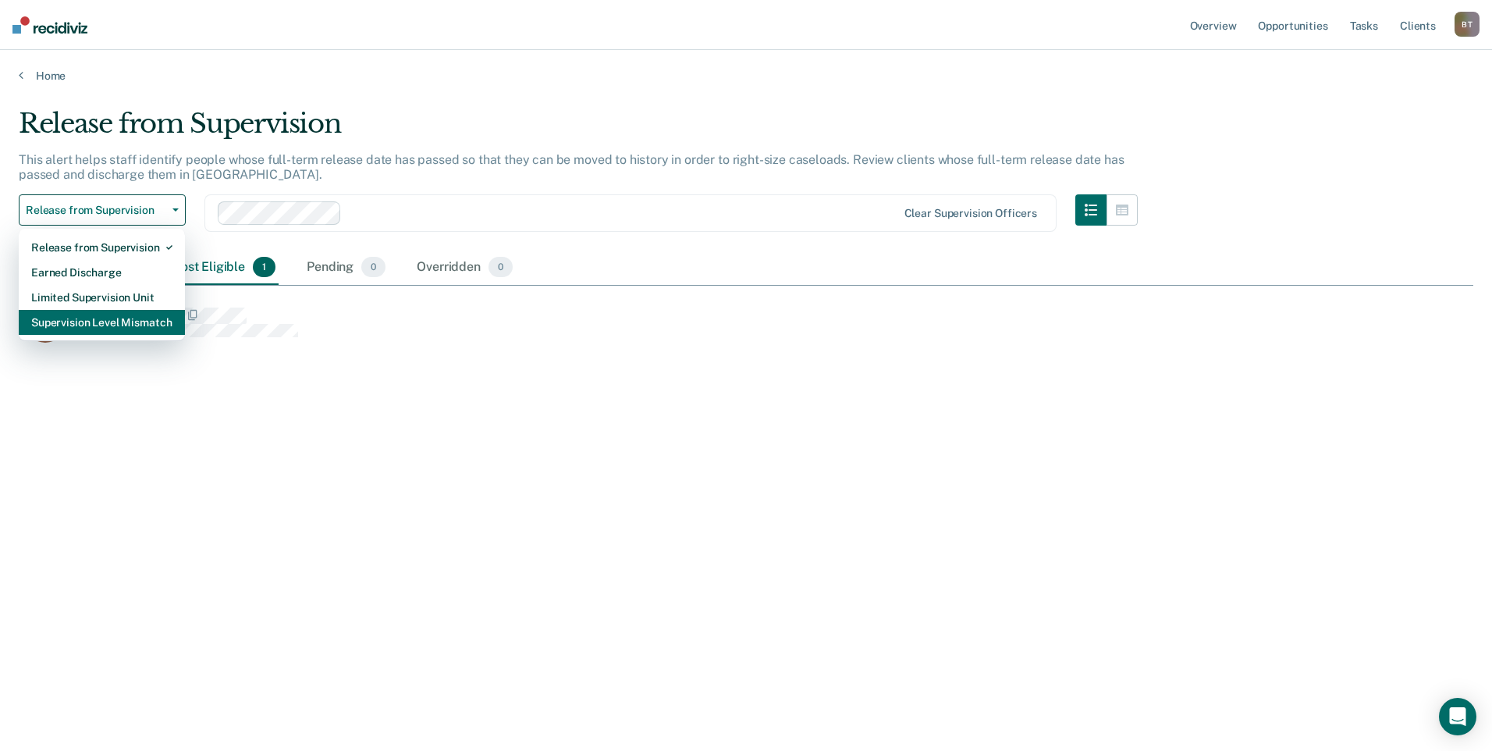
click at [89, 318] on div "Supervision Level Mismatch" at bounding box center [101, 322] width 141 height 25
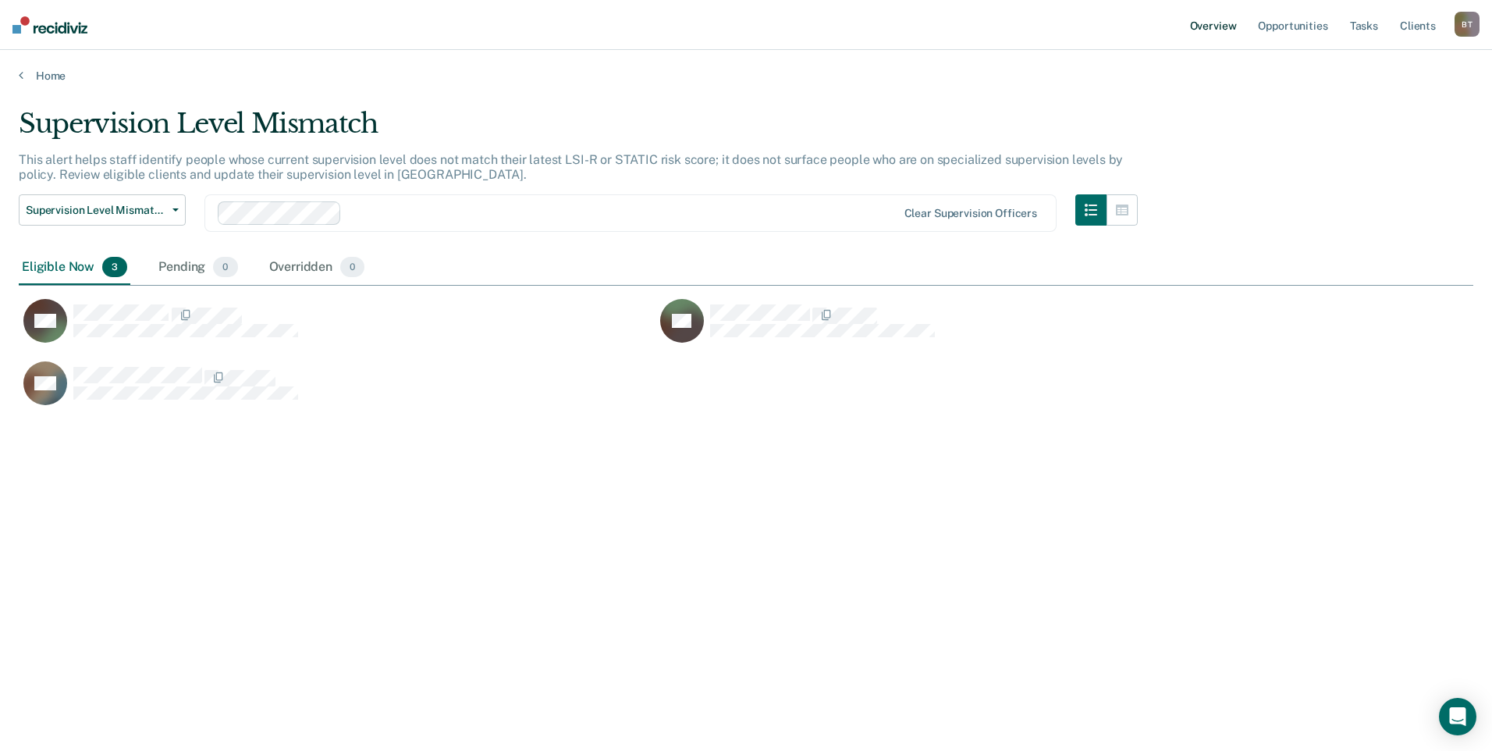
click at [1204, 20] on link "Overview" at bounding box center [1213, 25] width 53 height 50
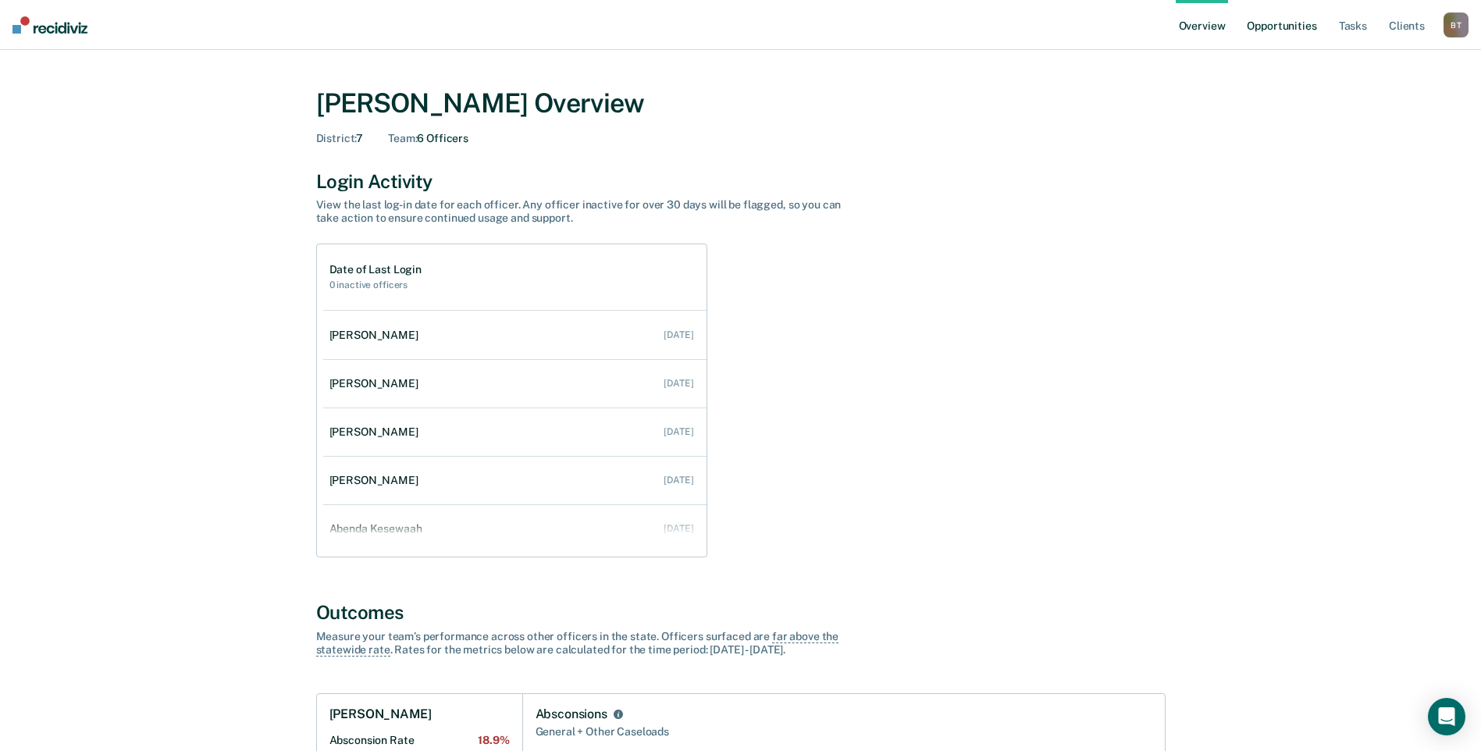
click at [1284, 32] on link "Opportunities" at bounding box center [1281, 25] width 76 height 50
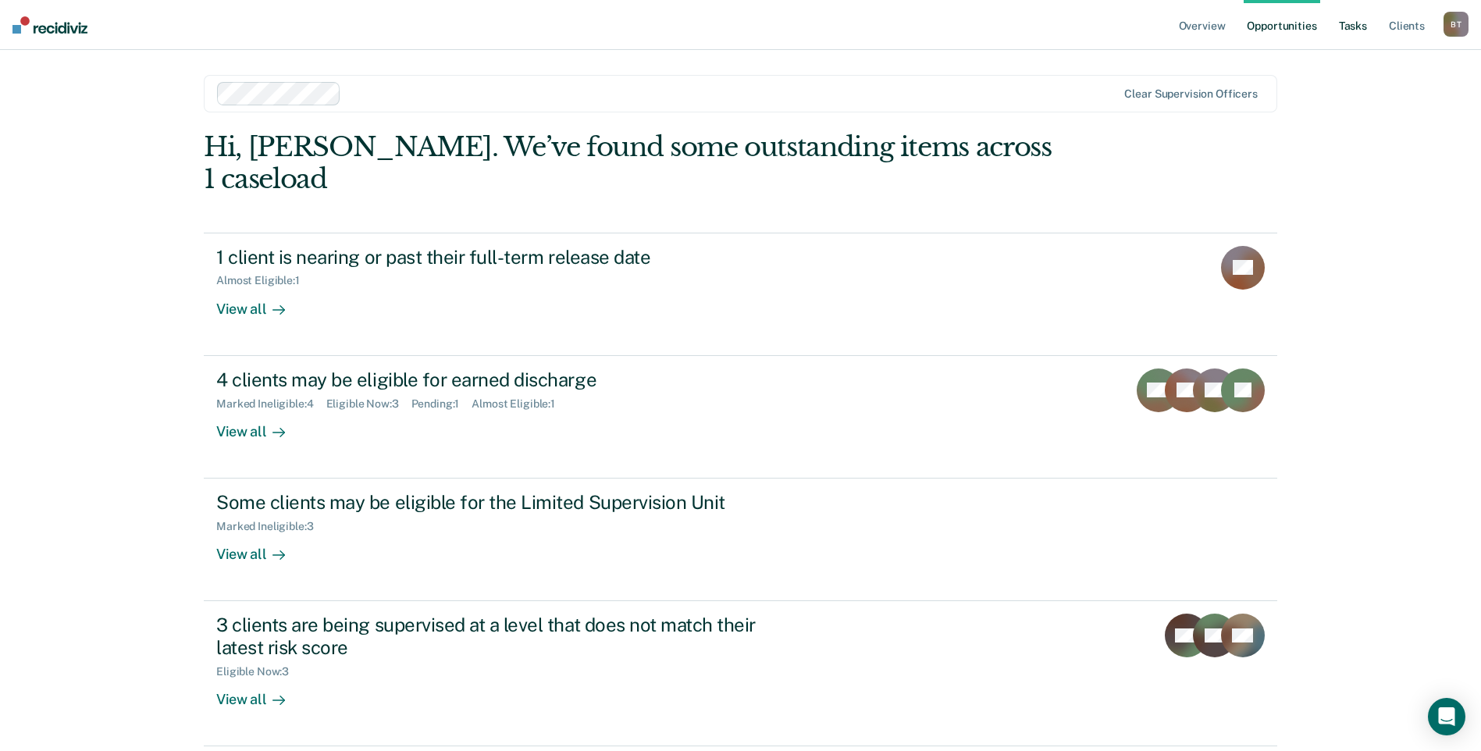
click at [1342, 27] on link "Tasks" at bounding box center [1352, 25] width 34 height 50
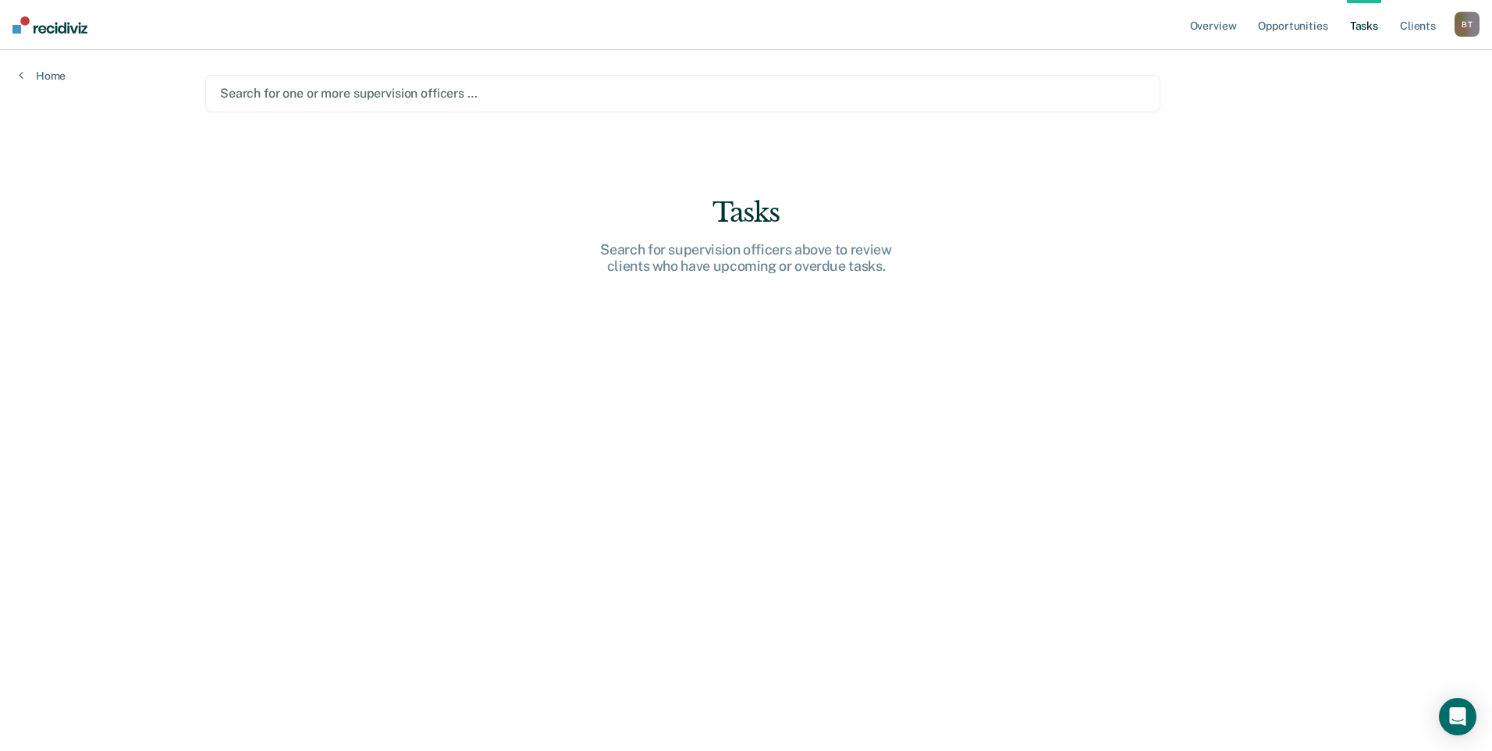
click at [321, 91] on div at bounding box center [683, 93] width 926 height 18
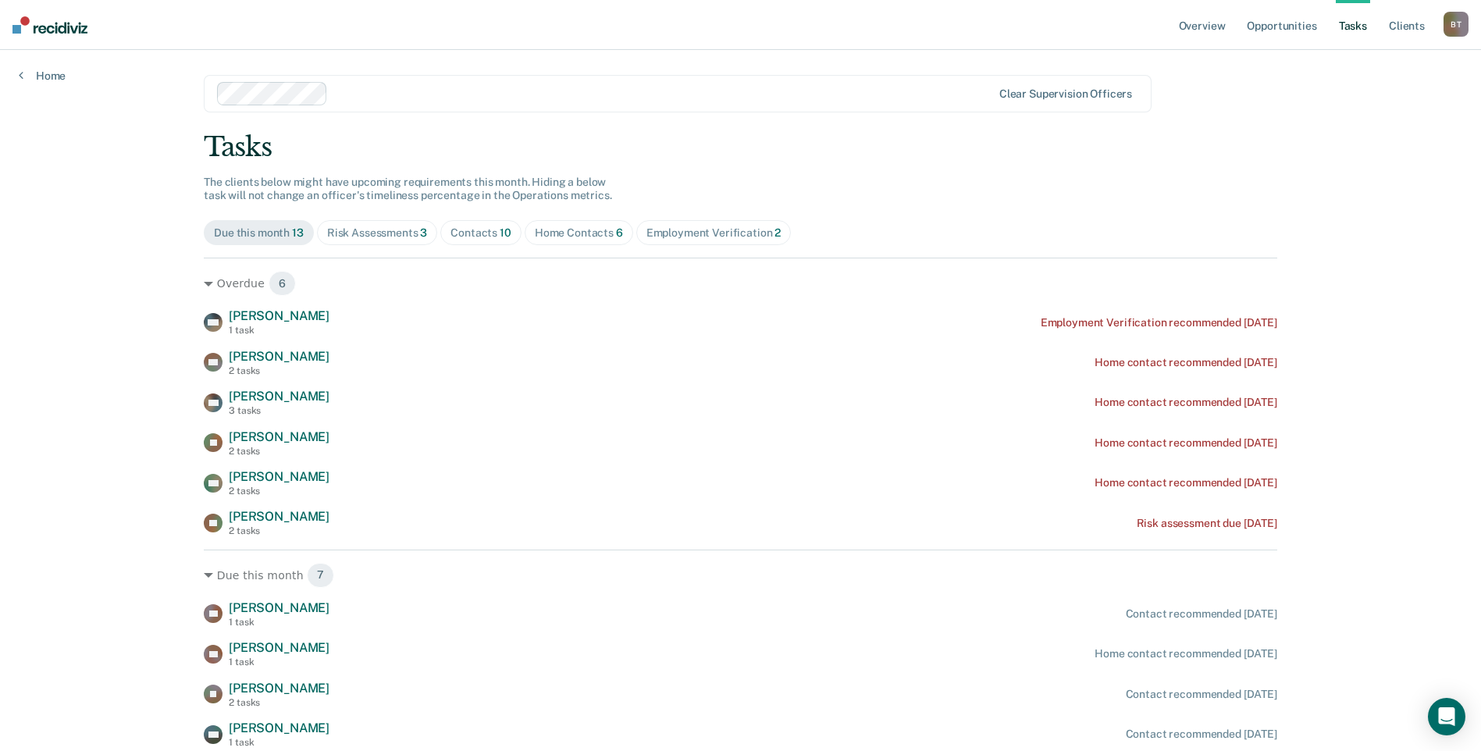
click at [389, 222] on span "Risk Assessments 3" at bounding box center [377, 232] width 121 height 25
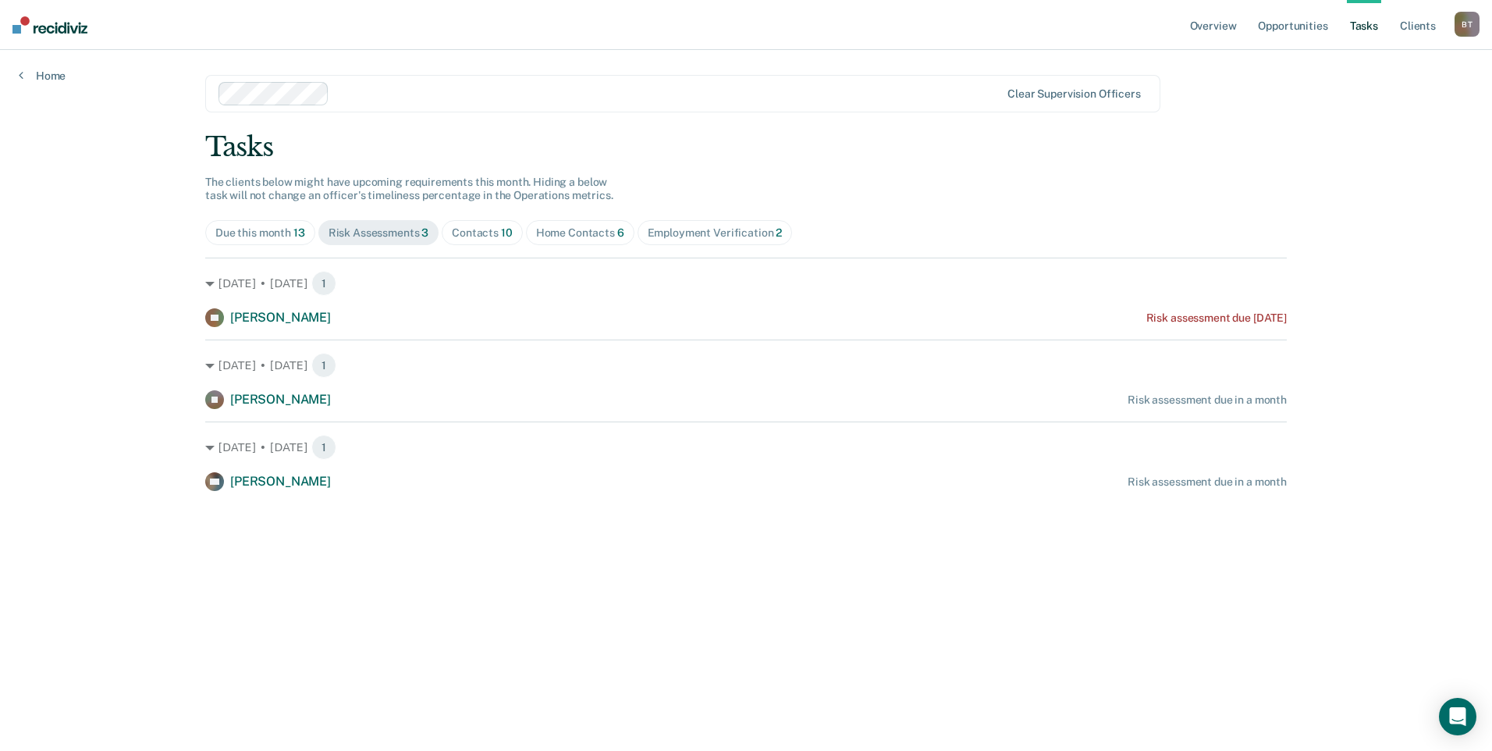
click at [479, 232] on div "Contacts 10" at bounding box center [482, 232] width 61 height 13
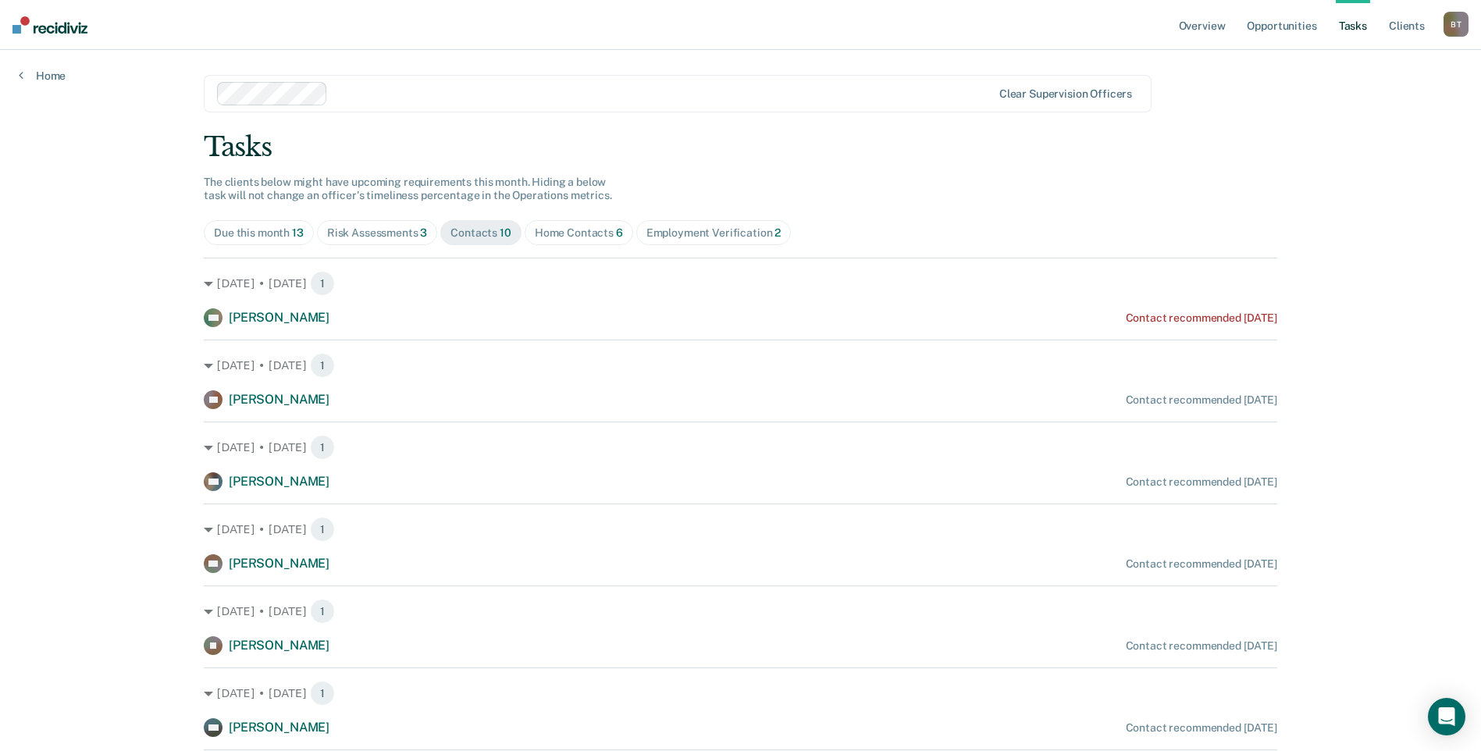
click at [555, 234] on div "Home Contacts 6" at bounding box center [579, 232] width 88 height 13
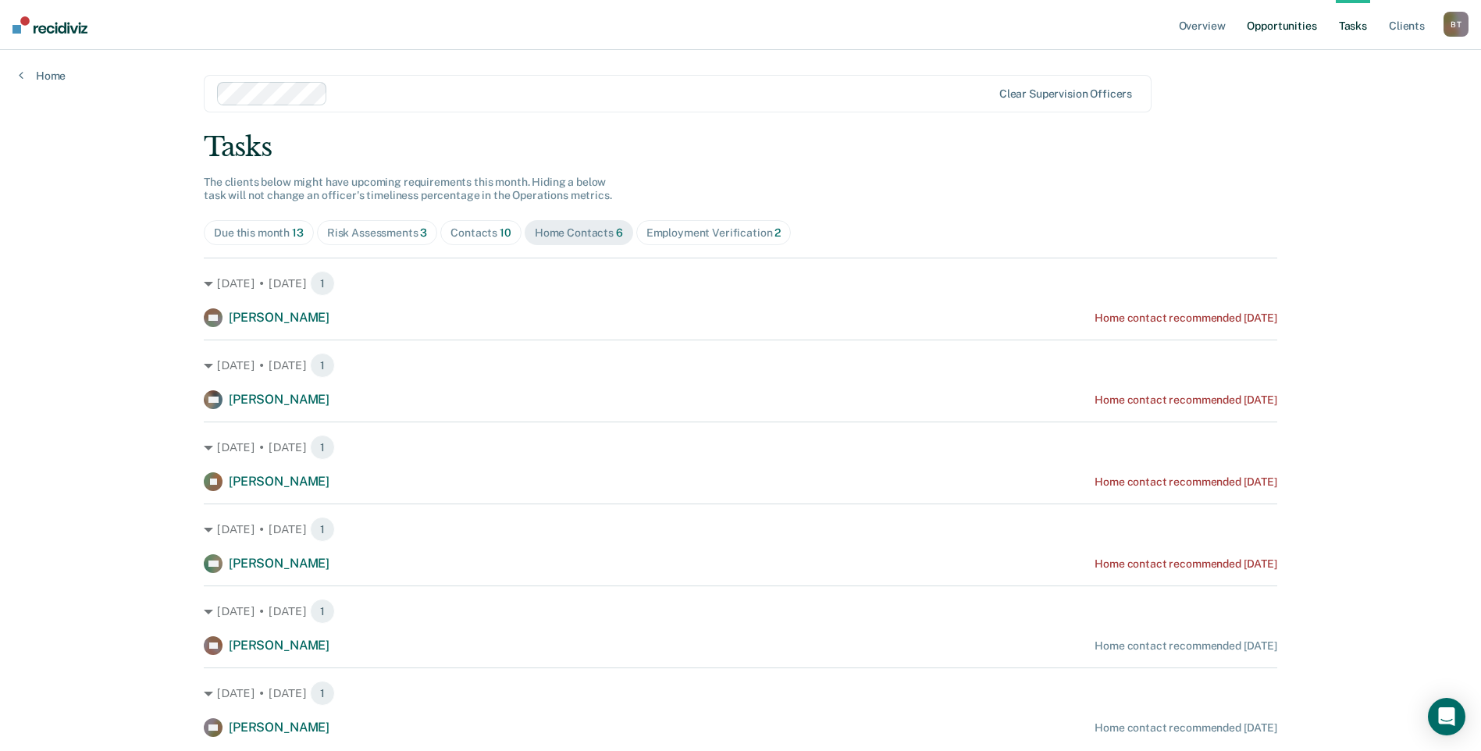
click at [1274, 29] on link "Opportunities" at bounding box center [1281, 25] width 76 height 50
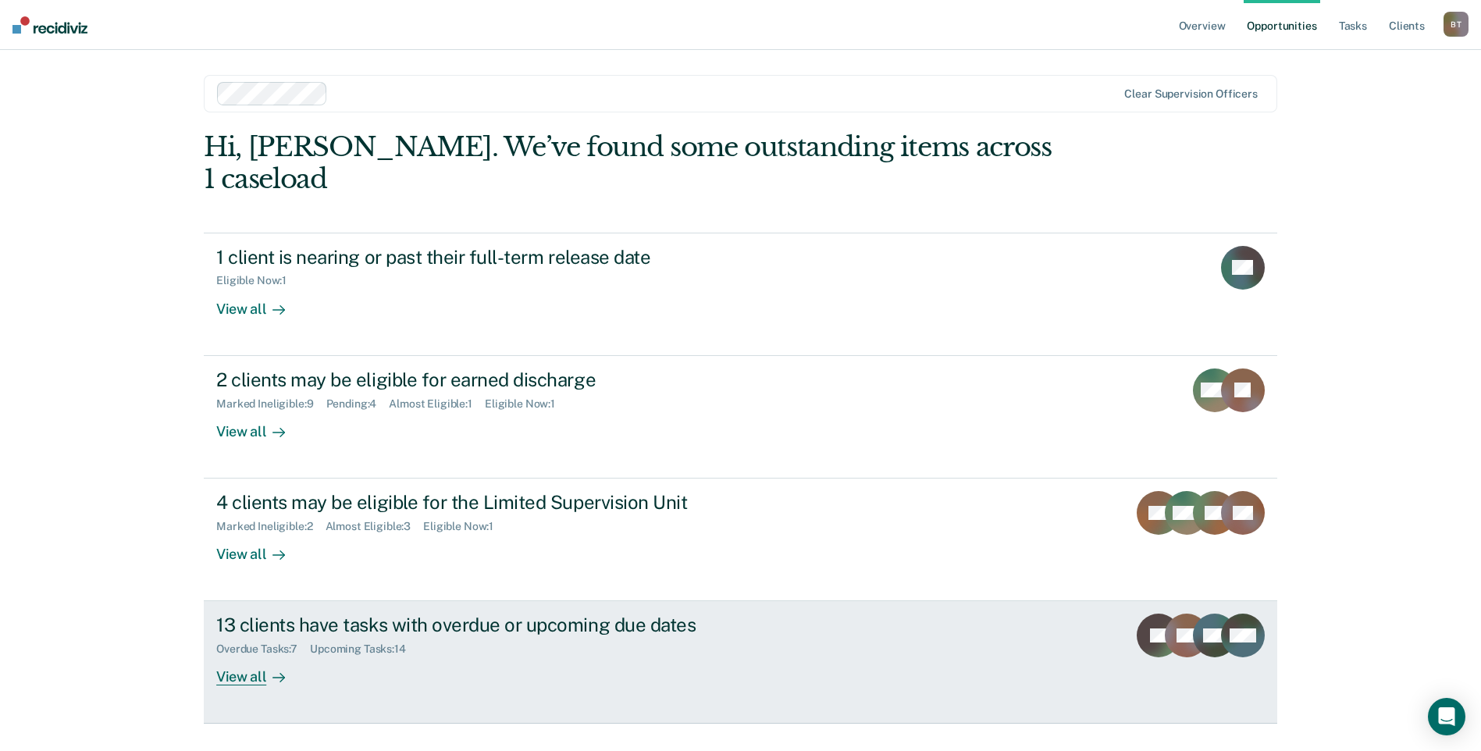
click at [229, 656] on div "View all" at bounding box center [259, 671] width 87 height 30
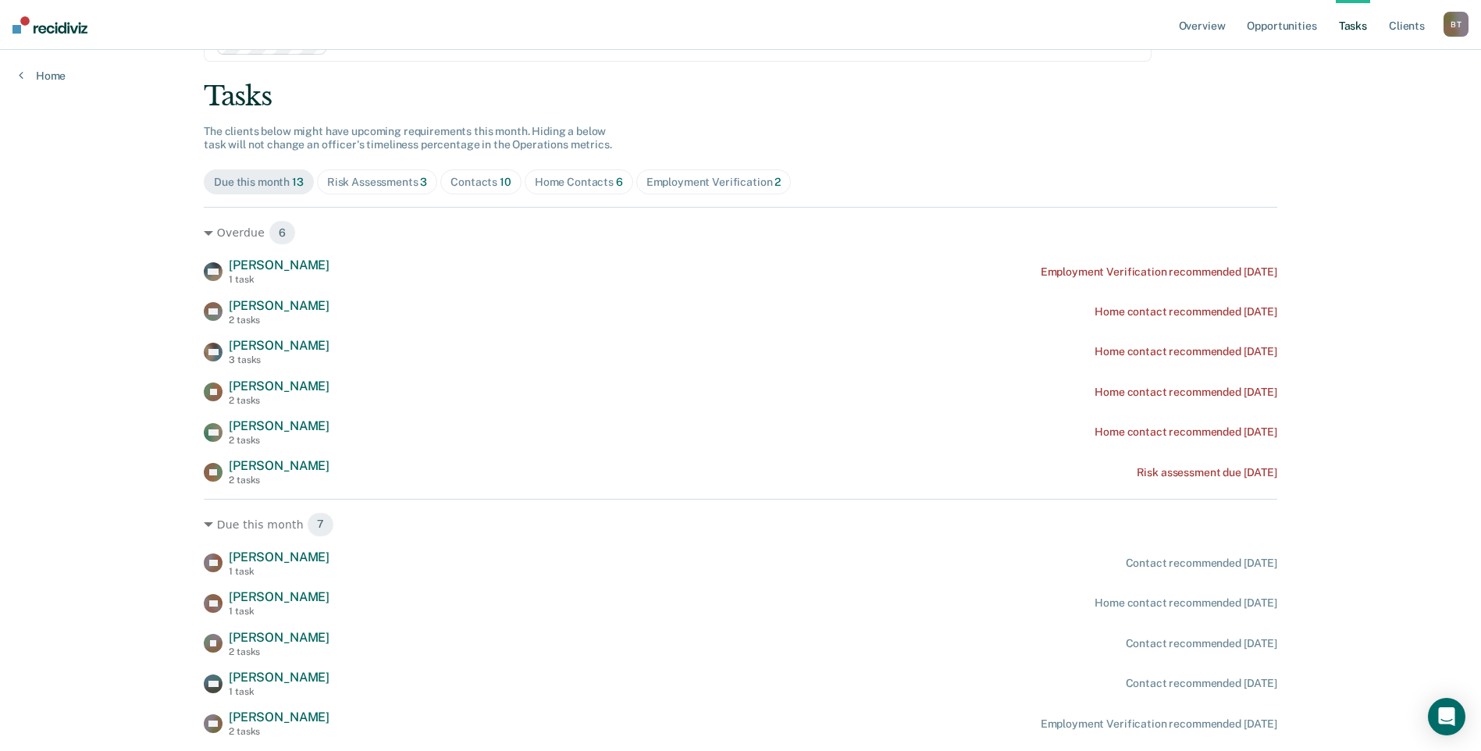
scroll to position [78, 0]
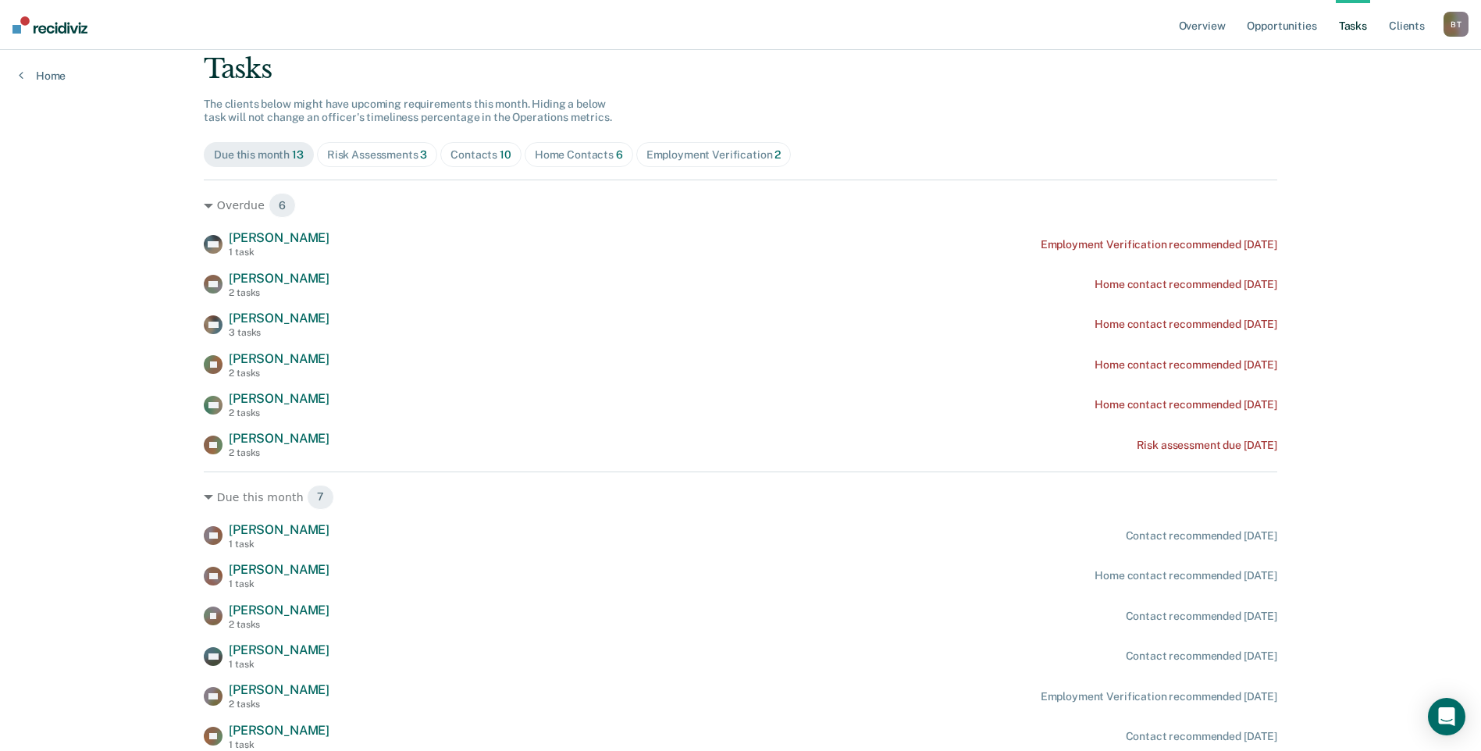
click at [367, 155] on div "Risk Assessments 3" at bounding box center [377, 154] width 101 height 13
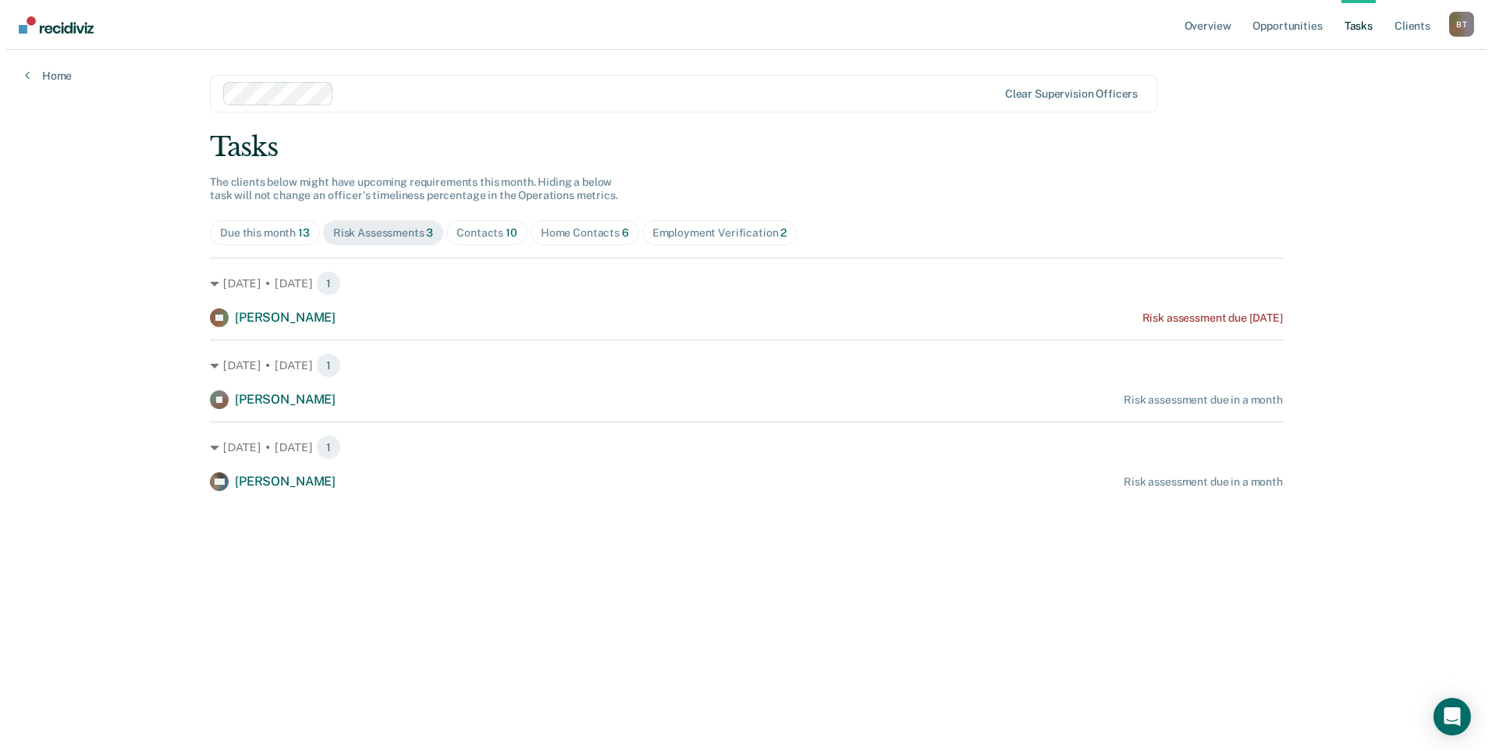
scroll to position [0, 0]
click at [493, 227] on div "Contacts 10" at bounding box center [482, 232] width 61 height 13
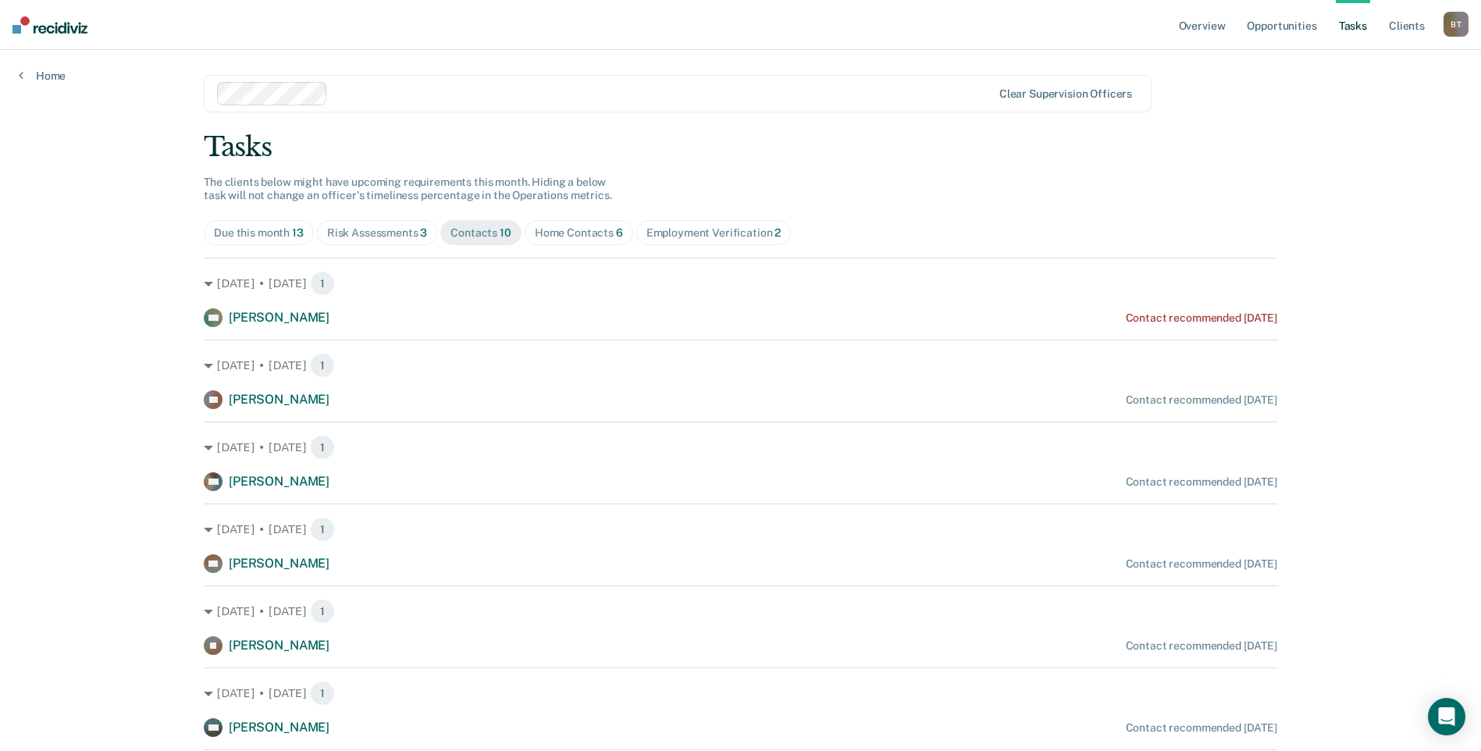
click at [576, 236] on div "Home Contacts 6" at bounding box center [579, 232] width 88 height 13
click at [668, 233] on div "Employment Verification 2" at bounding box center [713, 232] width 135 height 13
